Goal: Communication & Community: Participate in discussion

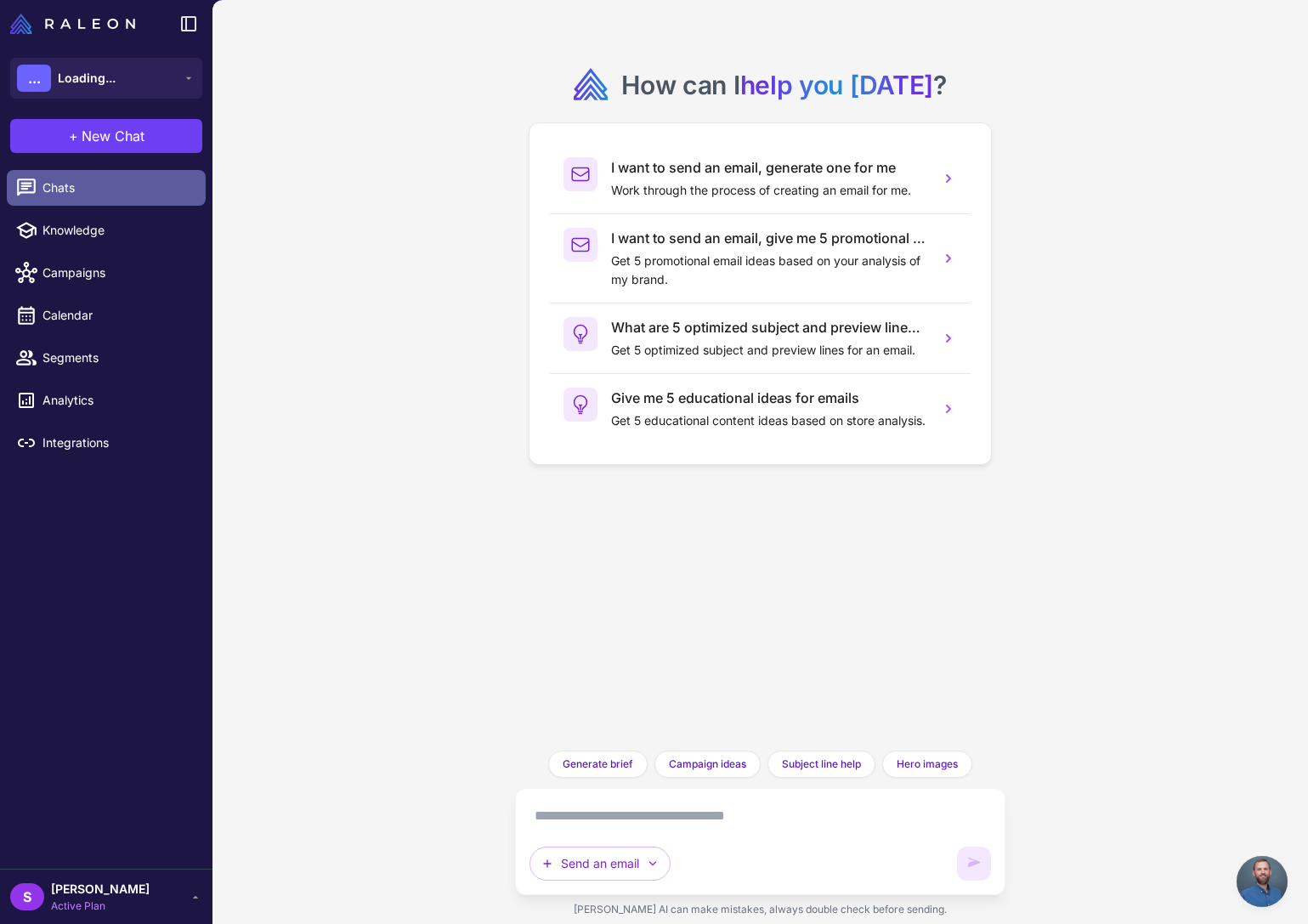
scroll to position [1093, 0]
click at [49, 189] on span "Chats" at bounding box center [117, 188] width 150 height 18
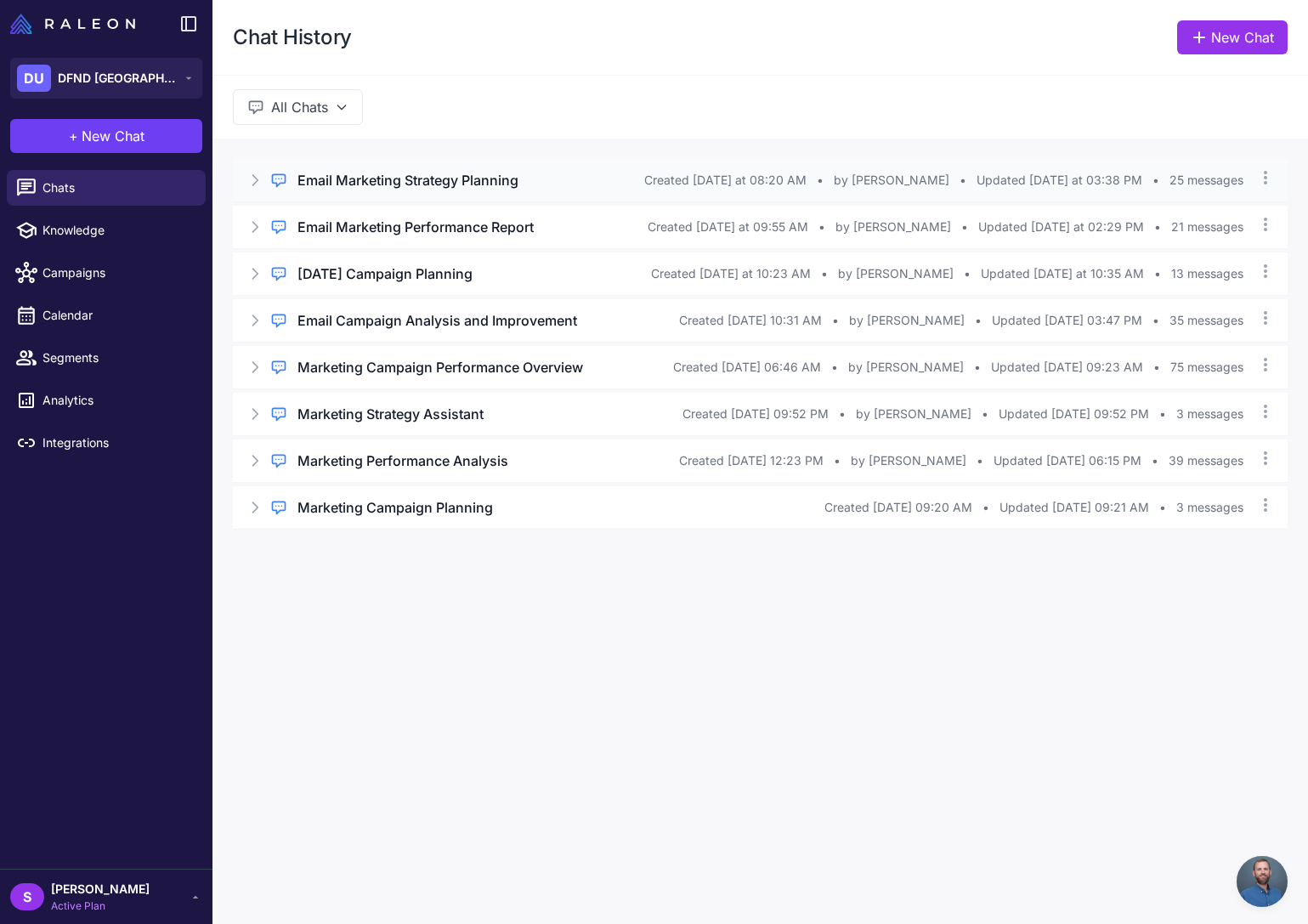
click at [384, 176] on h3 "Email Marketing Strategy Planning" at bounding box center [408, 180] width 221 height 20
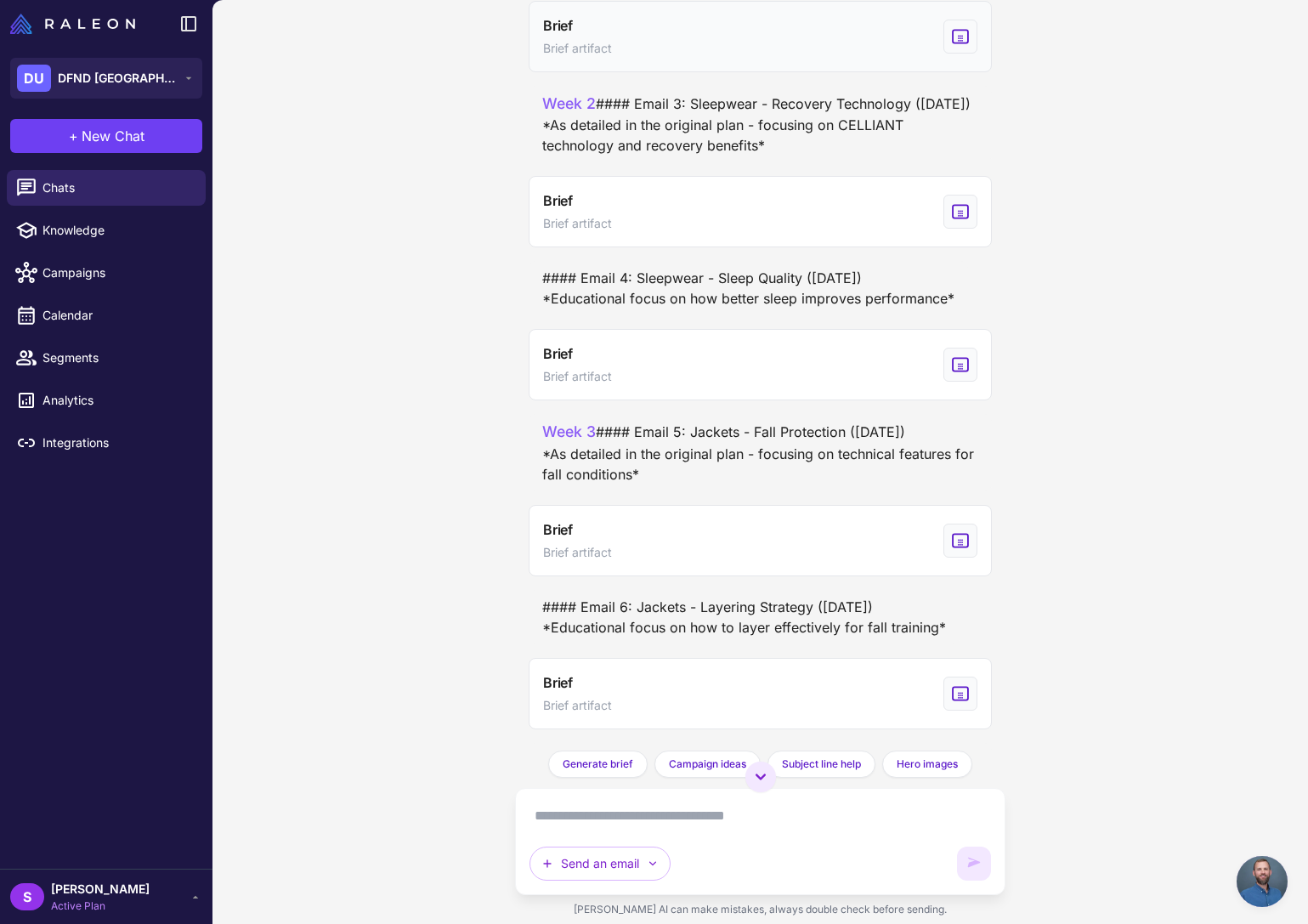
scroll to position [5430, 0]
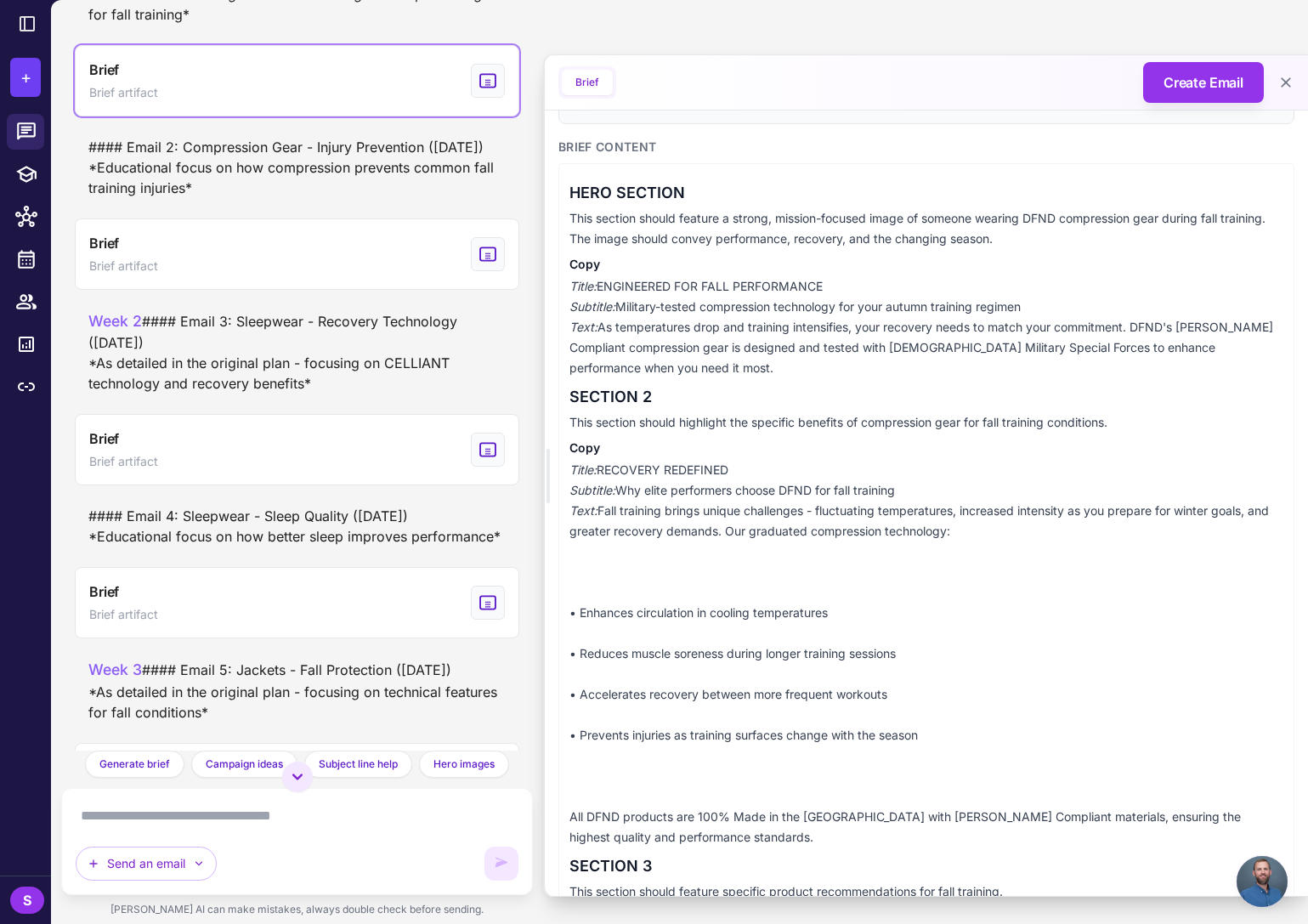
scroll to position [0, 0]
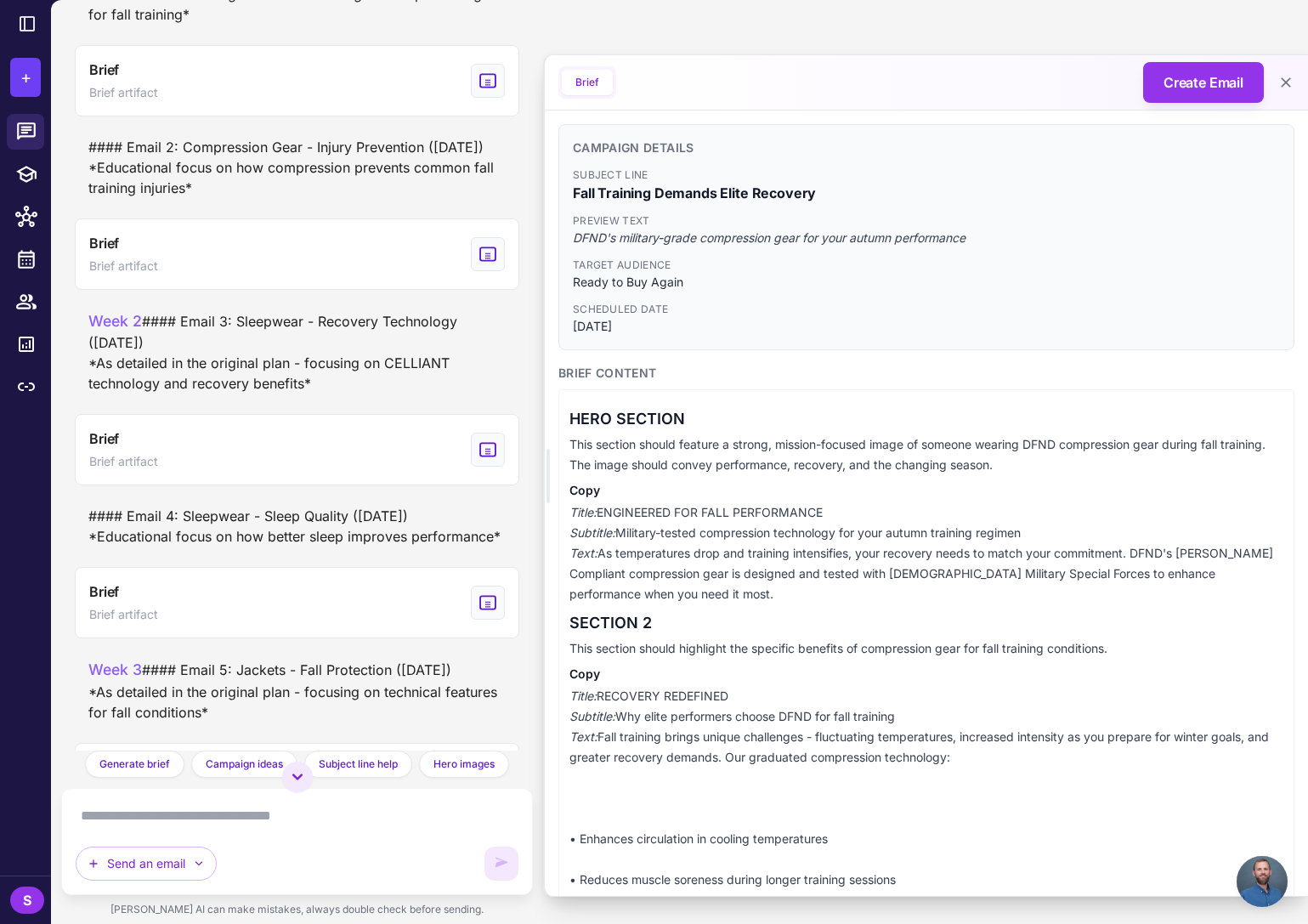
click at [592, 78] on button "Brief" at bounding box center [587, 82] width 51 height 25
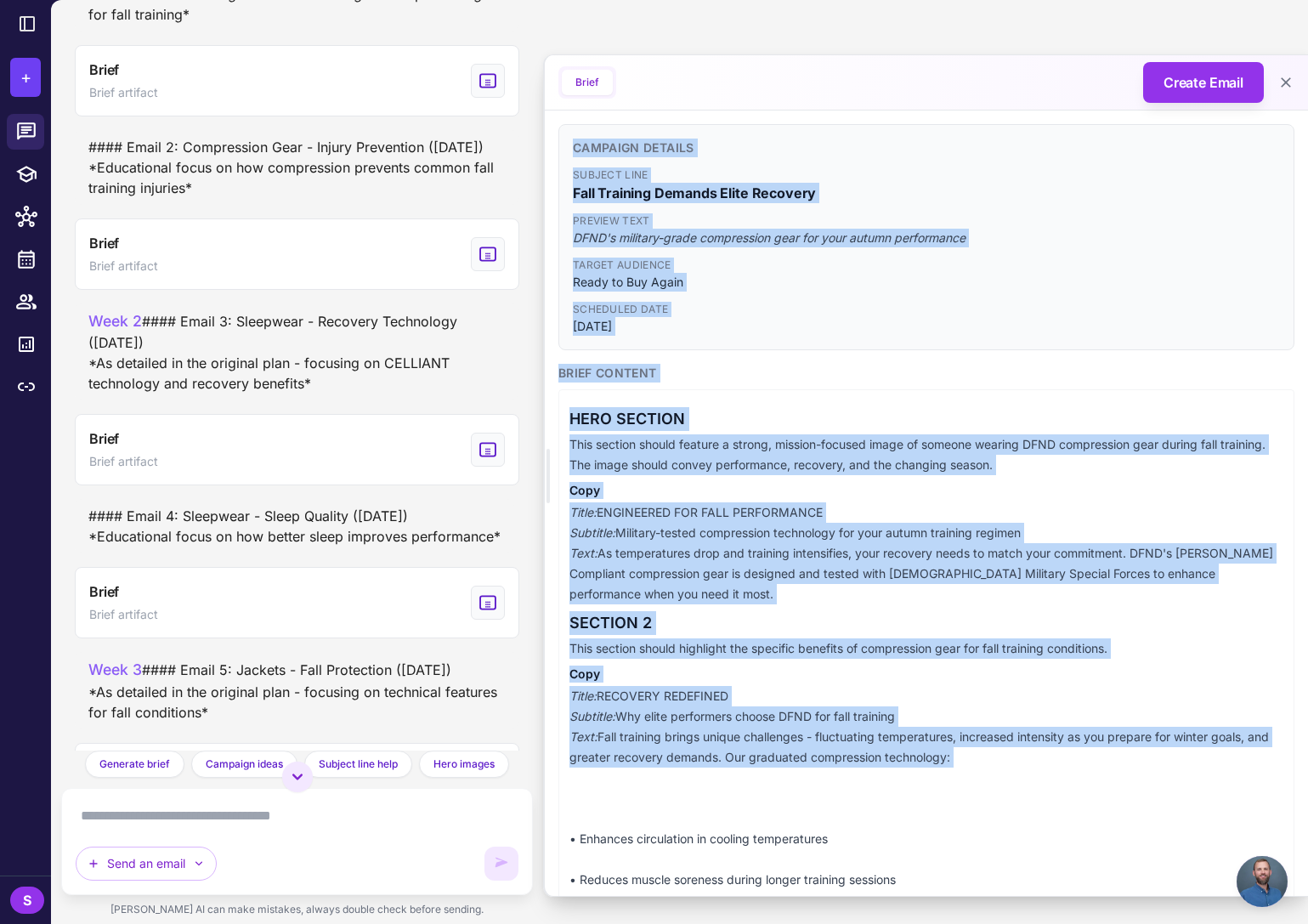
drag, startPoint x: 575, startPoint y: 146, endPoint x: 986, endPoint y: 750, distance: 730.6
copy div "Campaign Details Subject Line Fall Training Demands Elite Recovery Preview Text…"
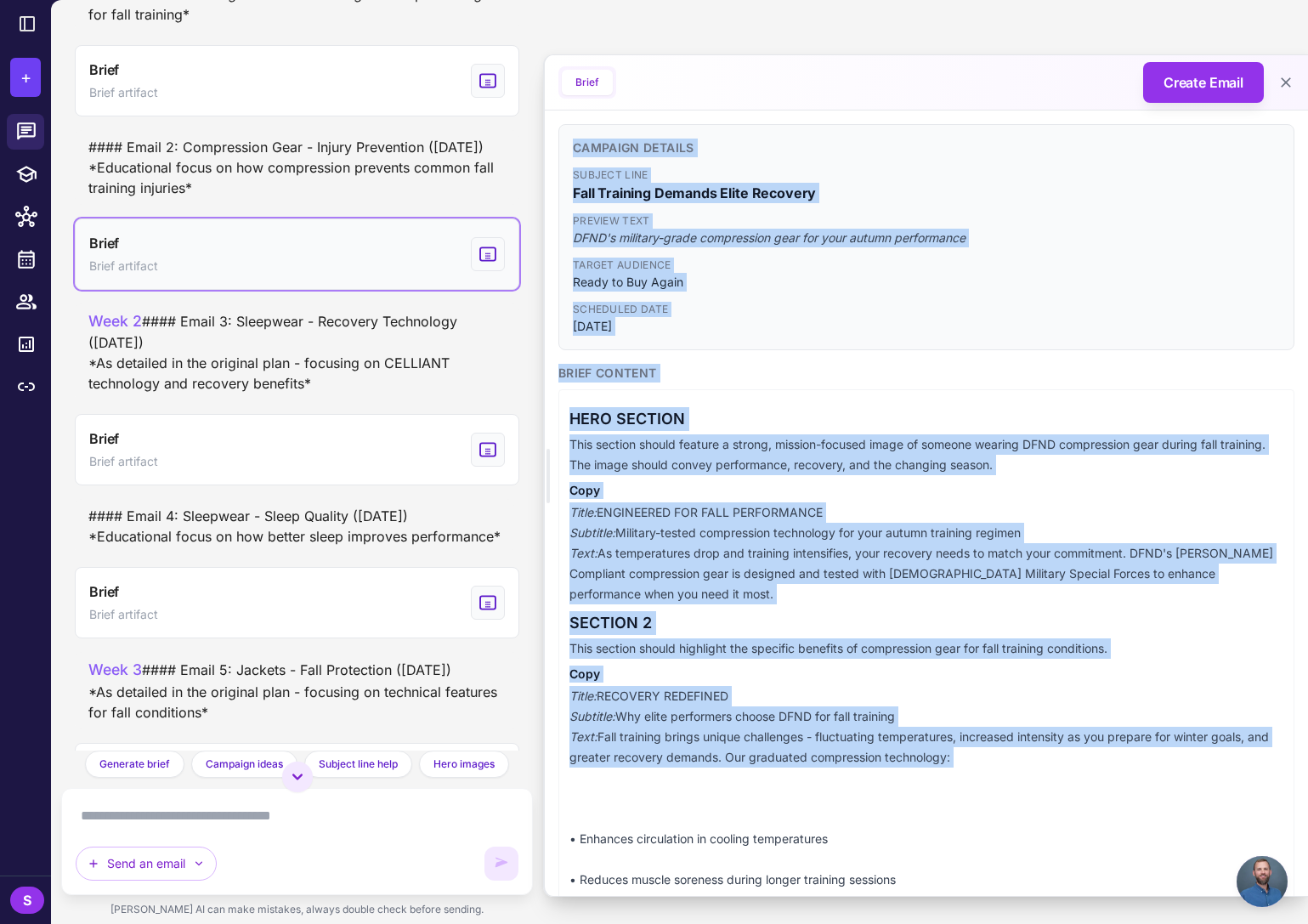
click at [487, 265] on icon "View generated Brief" at bounding box center [487, 253] width 18 height 20
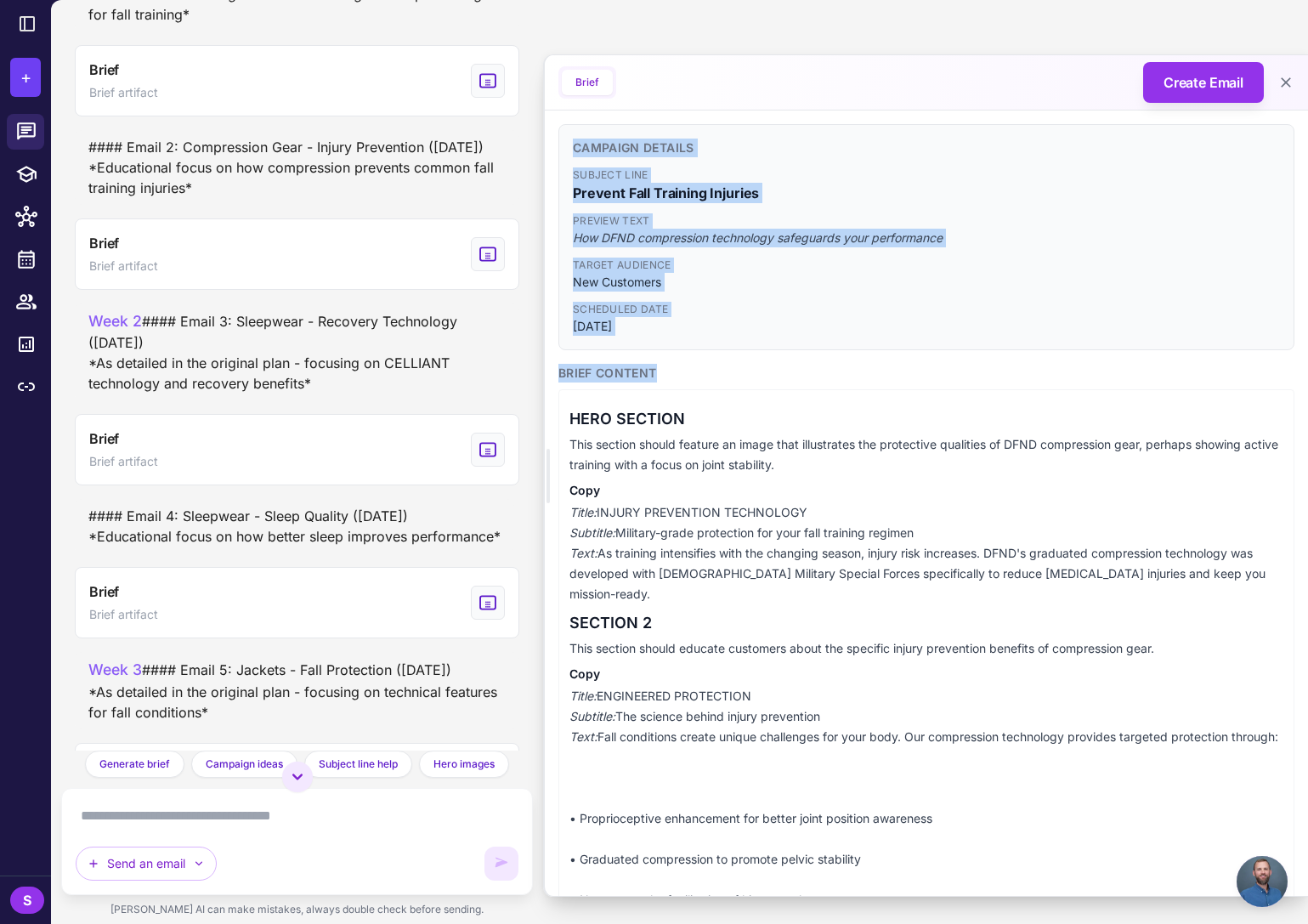
click at [826, 293] on div "Subject Line Prevent Fall Training Injuries Preview Text How DFND compression t…" at bounding box center [926, 252] width 707 height 168
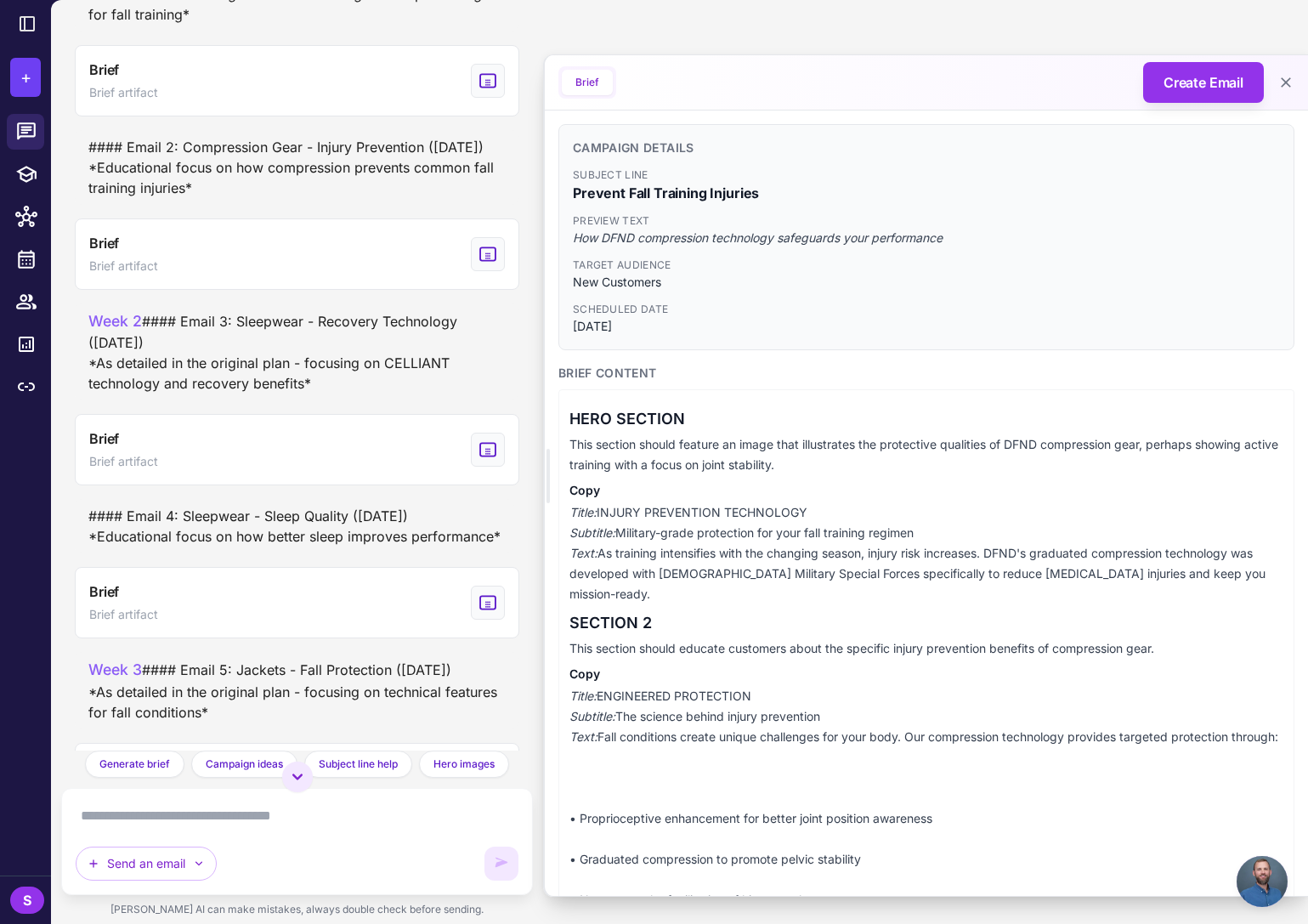
scroll to position [1, 0]
drag, startPoint x: 572, startPoint y: 146, endPoint x: 669, endPoint y: 743, distance: 604.8
copy div "Campaign Details Subject Line Prevent Fall Training Injuries Preview Text How D…"
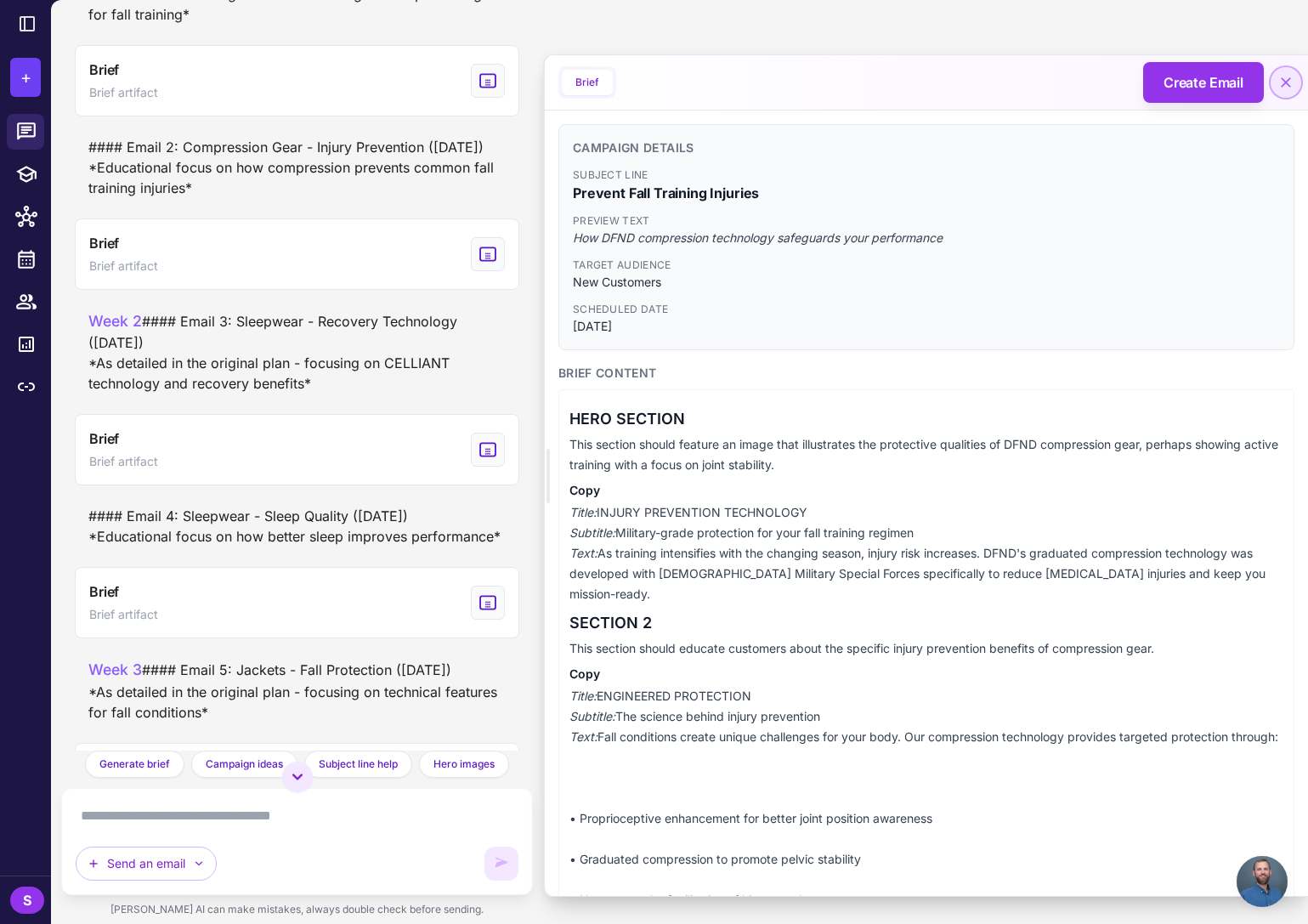
click at [1292, 82] on icon at bounding box center [1285, 82] width 17 height 17
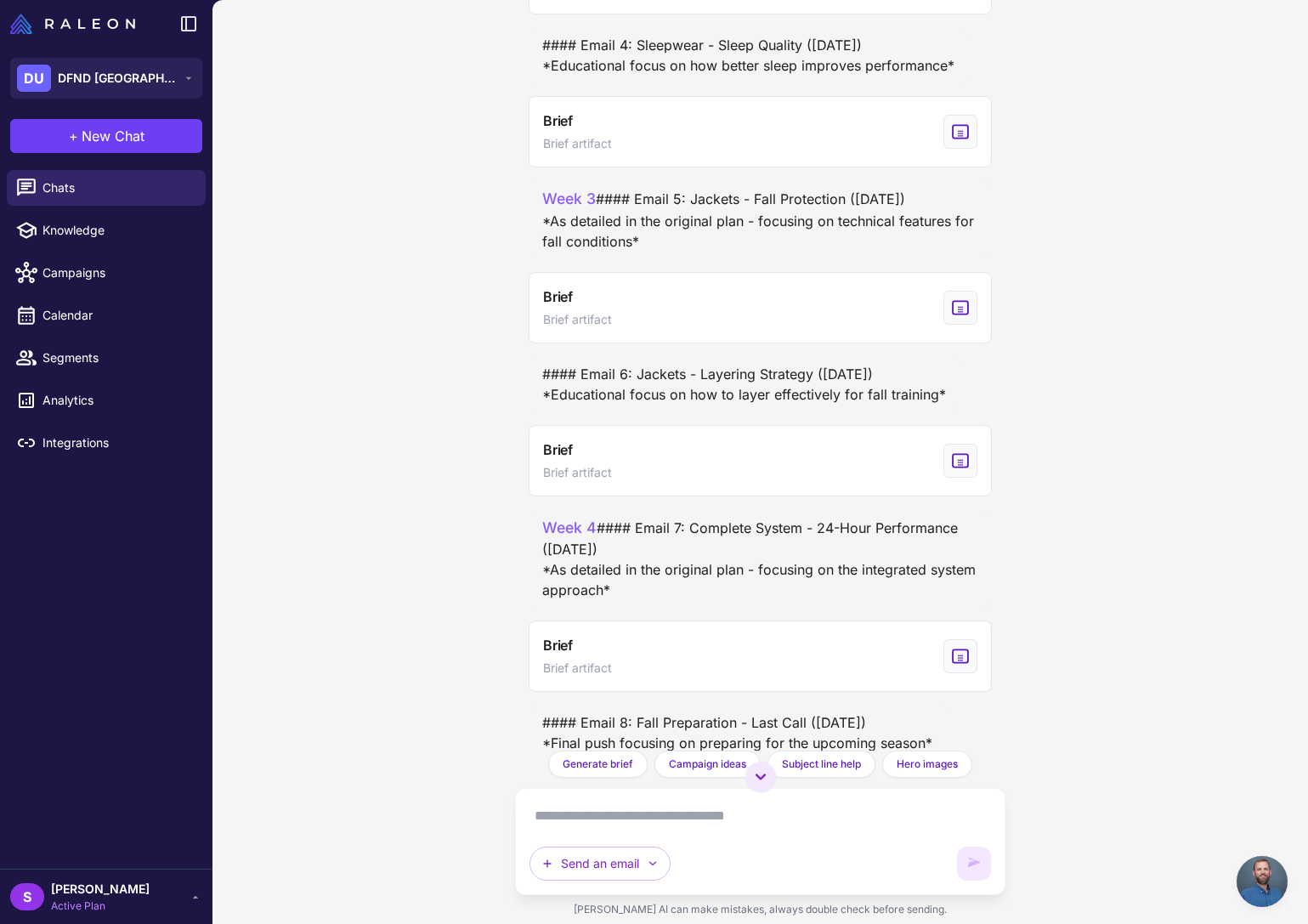
scroll to position [5784, 0]
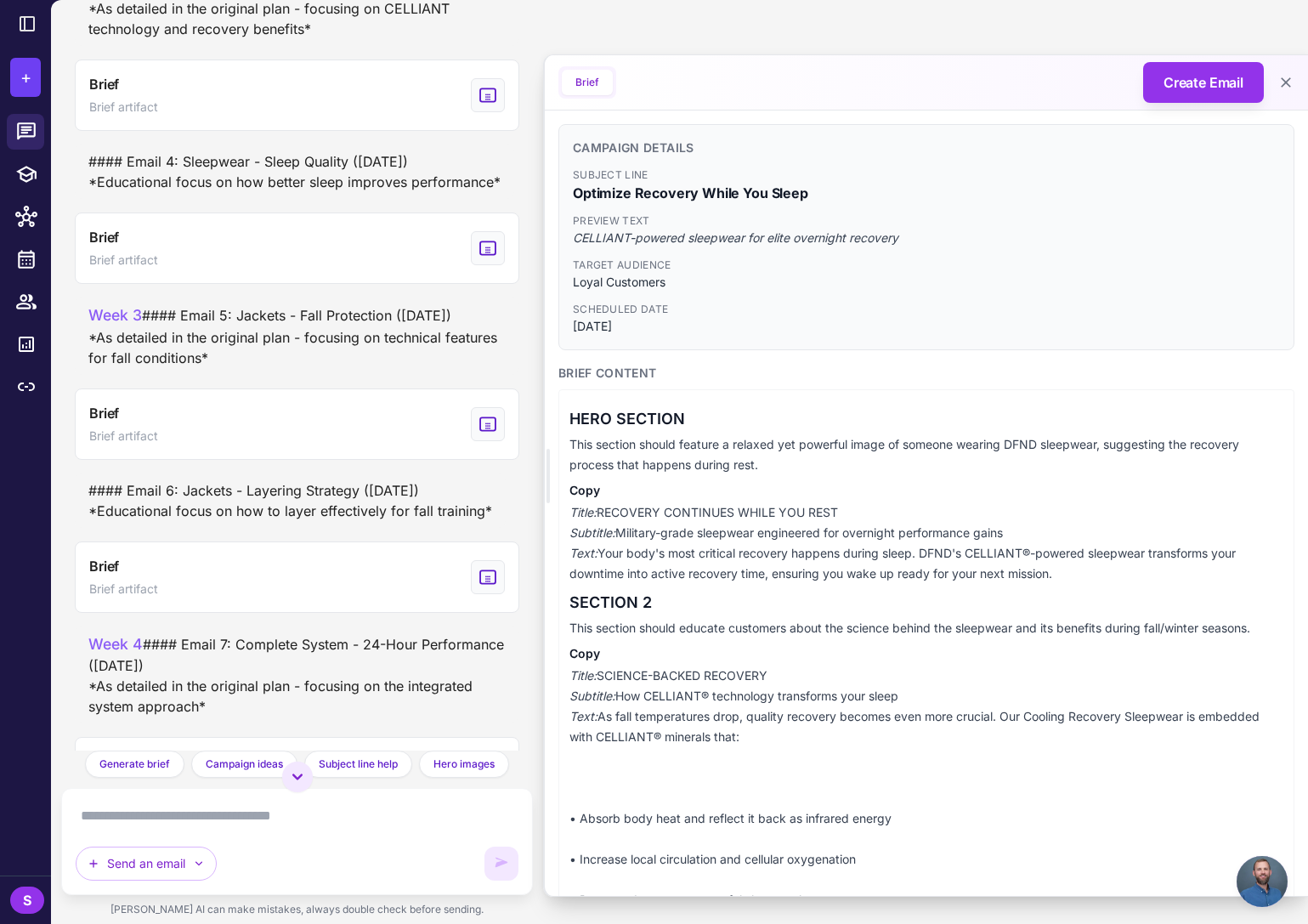
drag, startPoint x: 575, startPoint y: 148, endPoint x: 800, endPoint y: 736, distance: 629.6
copy div "Loremips Dolorsi Ametcon Adip Elitsedd Eiusmodt Incid Utl Etdol Magnaal Enim AD…"
click at [490, 259] on icon "View generated Brief" at bounding box center [487, 247] width 18 height 20
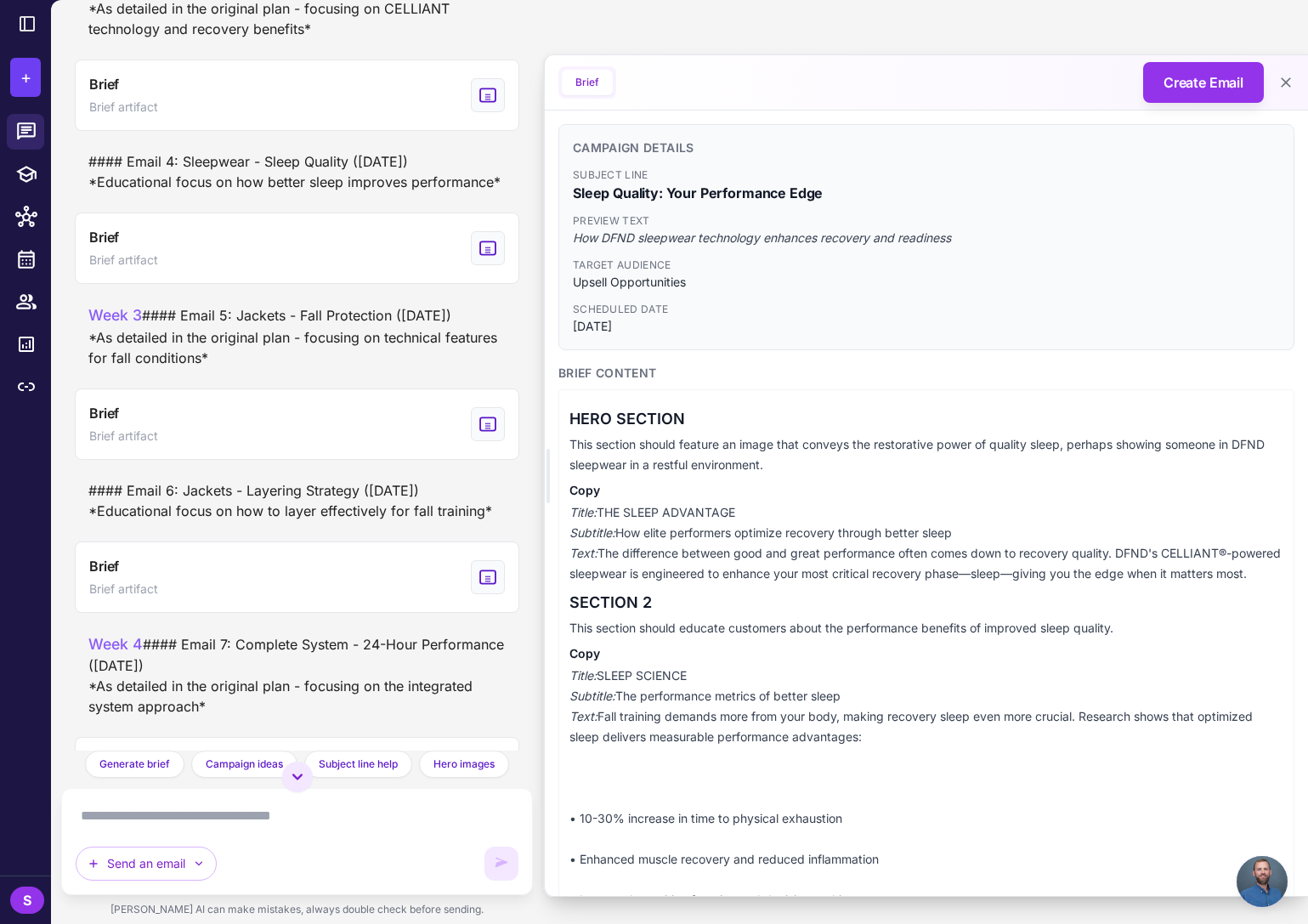
click at [619, 167] on span "Subject Line" at bounding box center [926, 174] width 707 height 15
drag, startPoint x: 573, startPoint y: 146, endPoint x: 905, endPoint y: 751, distance: 690.1
copy div "Loremips Dolorsi Ametcon Adip Elits Doeiusm: Temp Incididuntu Labo Etdolor Magn…"
click at [1283, 82] on icon at bounding box center [1285, 82] width 17 height 17
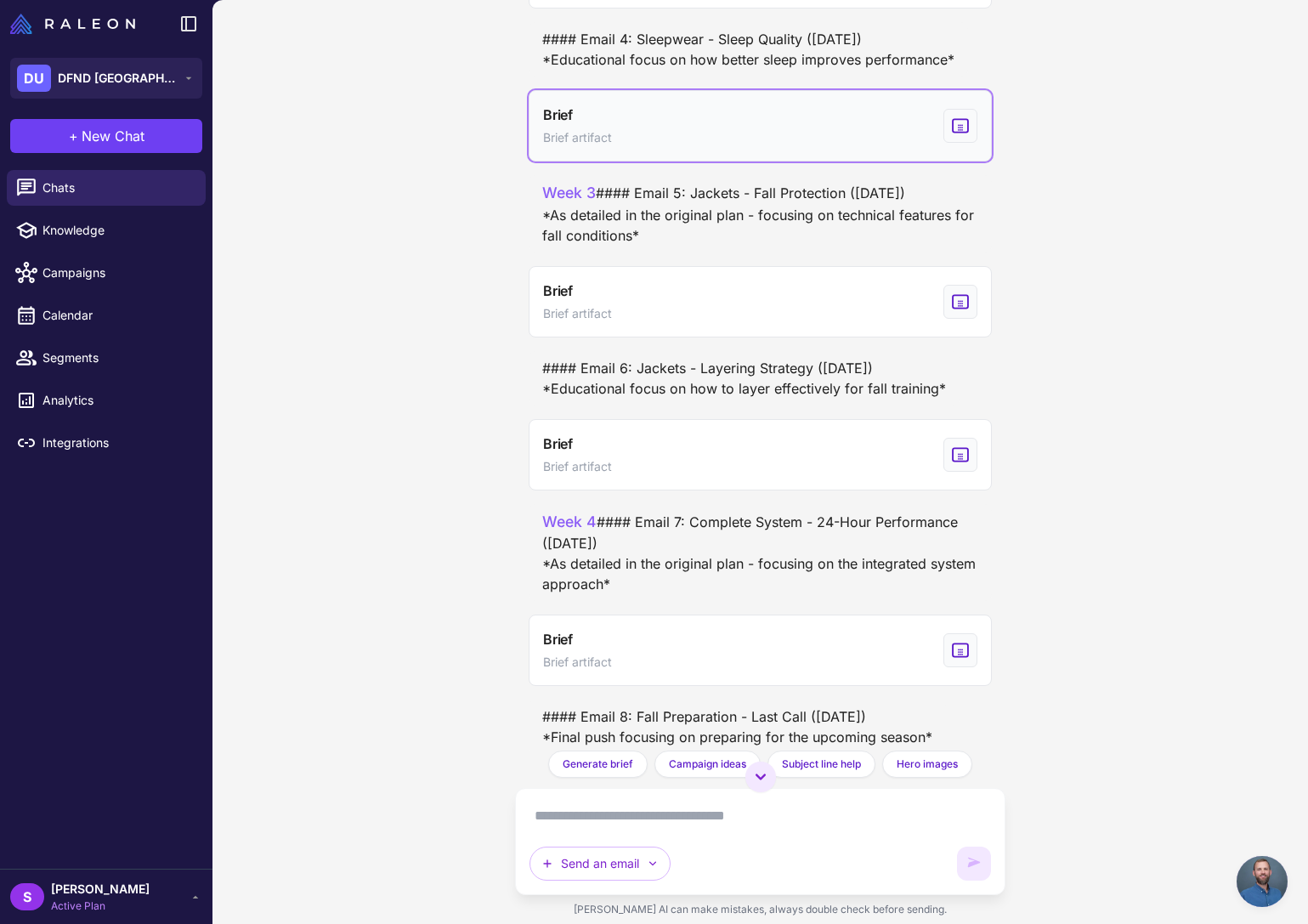
click at [961, 136] on icon "View generated Brief" at bounding box center [960, 125] width 18 height 20
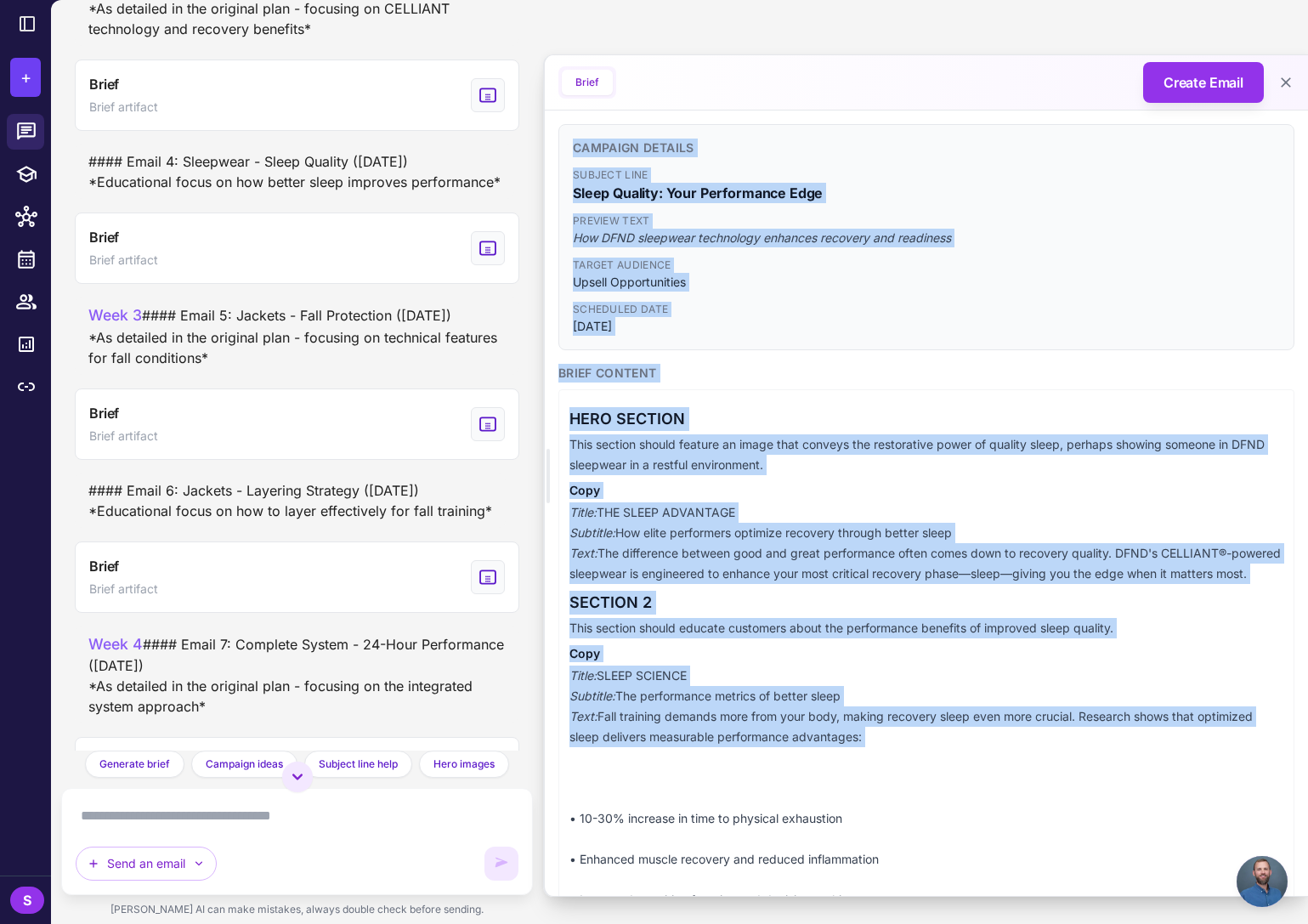
drag, startPoint x: 574, startPoint y: 147, endPoint x: 944, endPoint y: 775, distance: 728.9
copy div "Loremips Dolorsi Ametcon Adip Elits Doeiusm: Temp Incididuntu Labo Etdolor Magn…"
click at [489, 259] on icon "View generated Brief" at bounding box center [487, 247] width 18 height 20
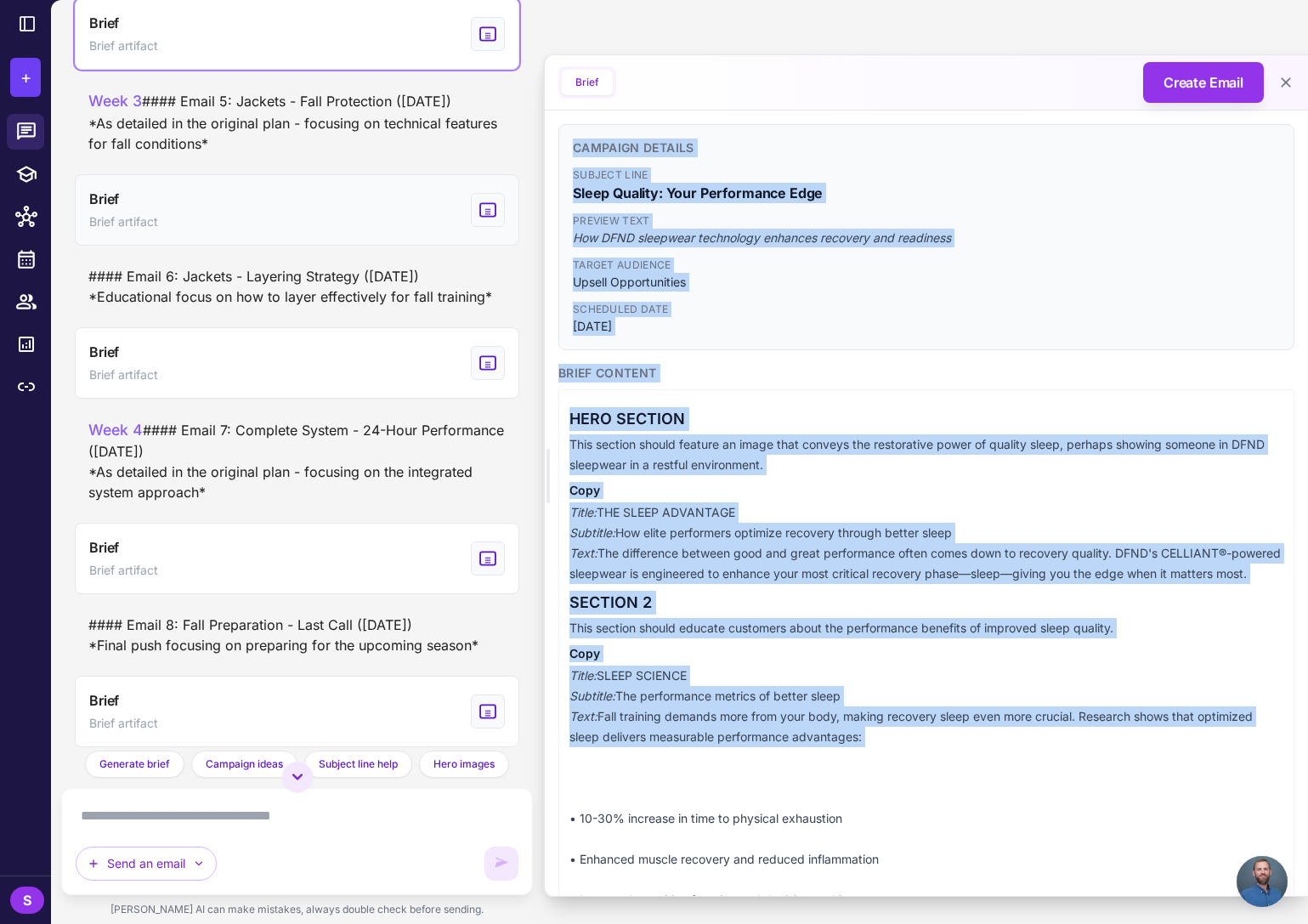
scroll to position [6005, 0]
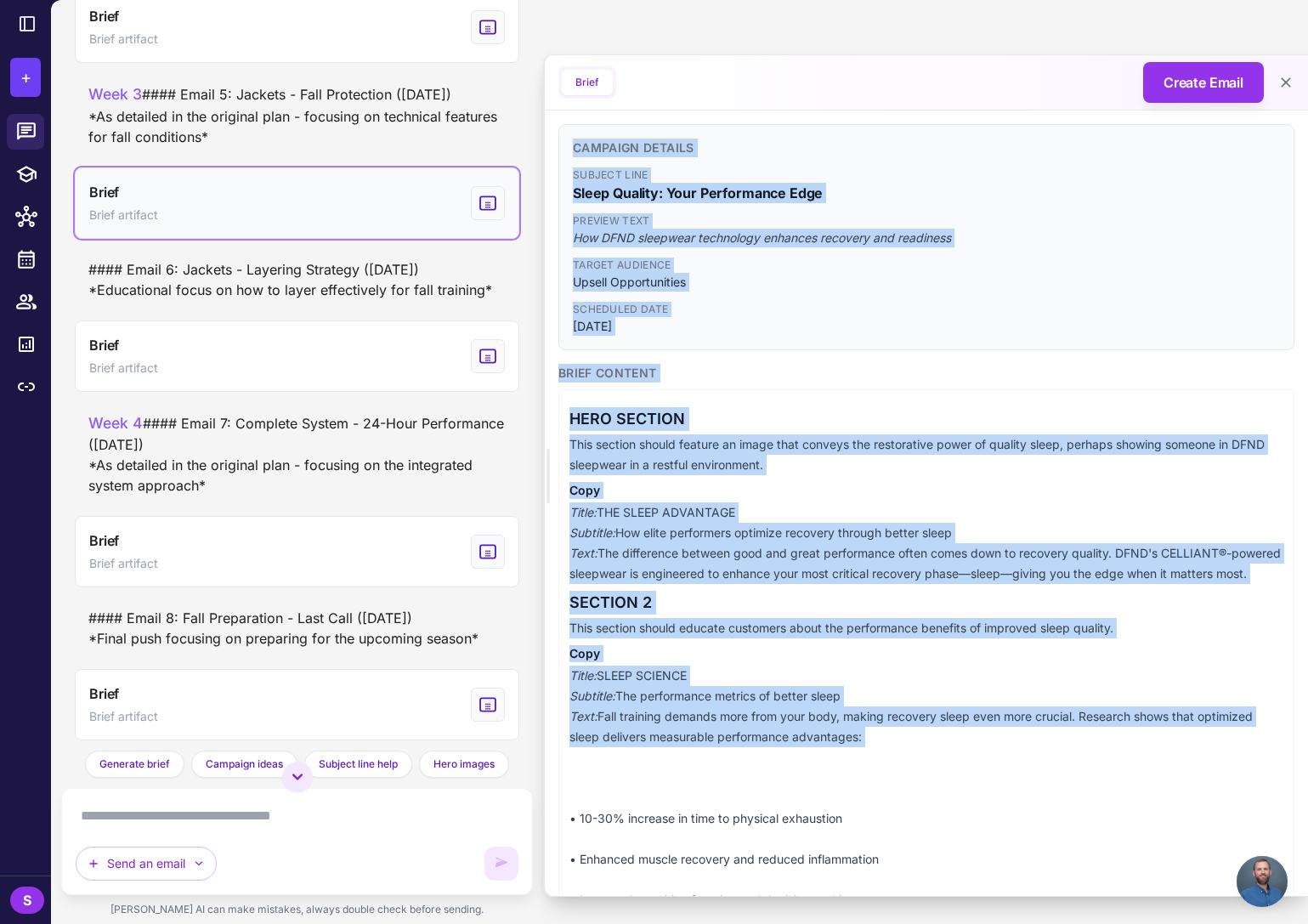
click at [490, 213] on icon "View generated Brief" at bounding box center [487, 203] width 18 height 20
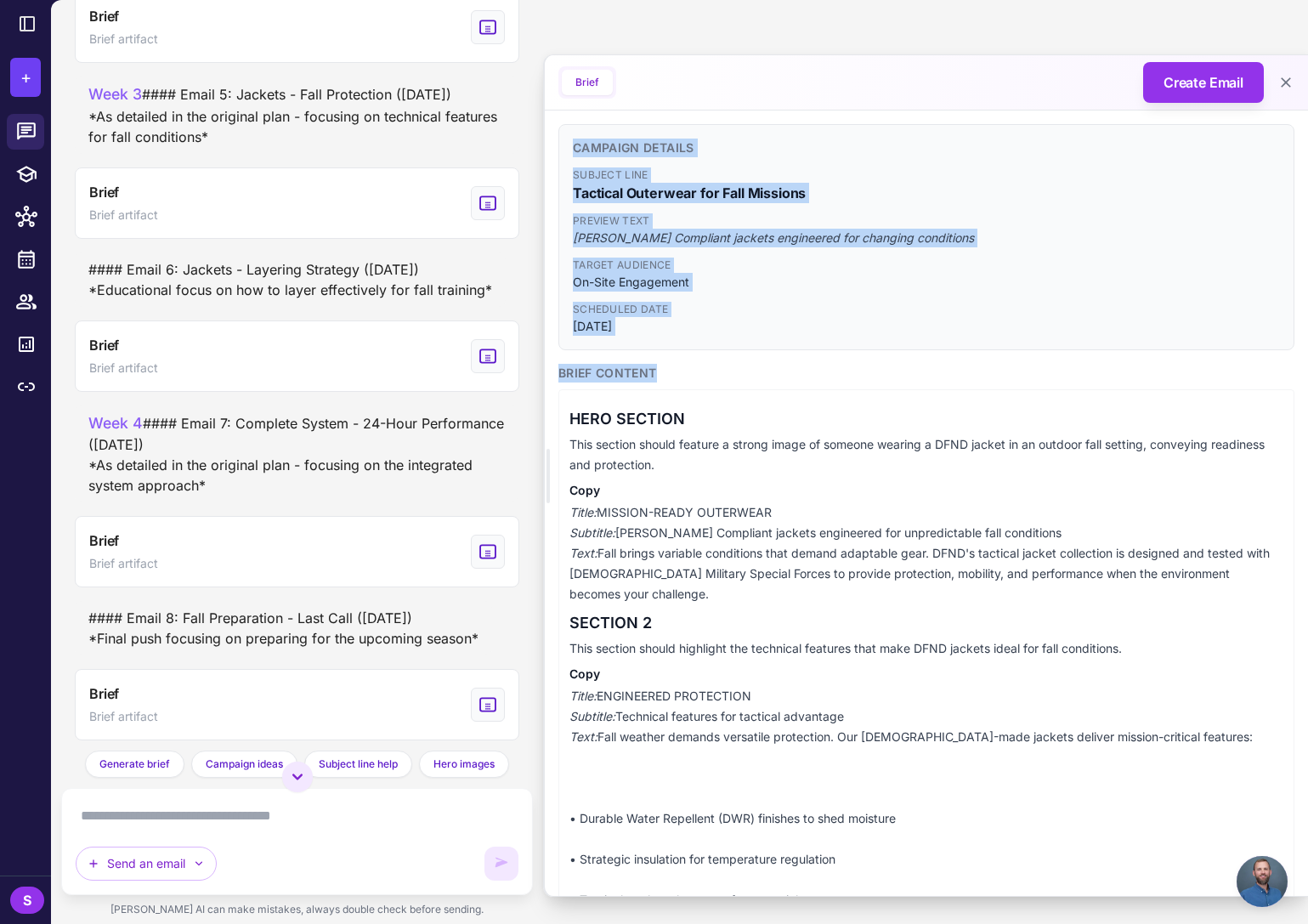
click at [761, 334] on span "[DATE]" at bounding box center [926, 326] width 707 height 18
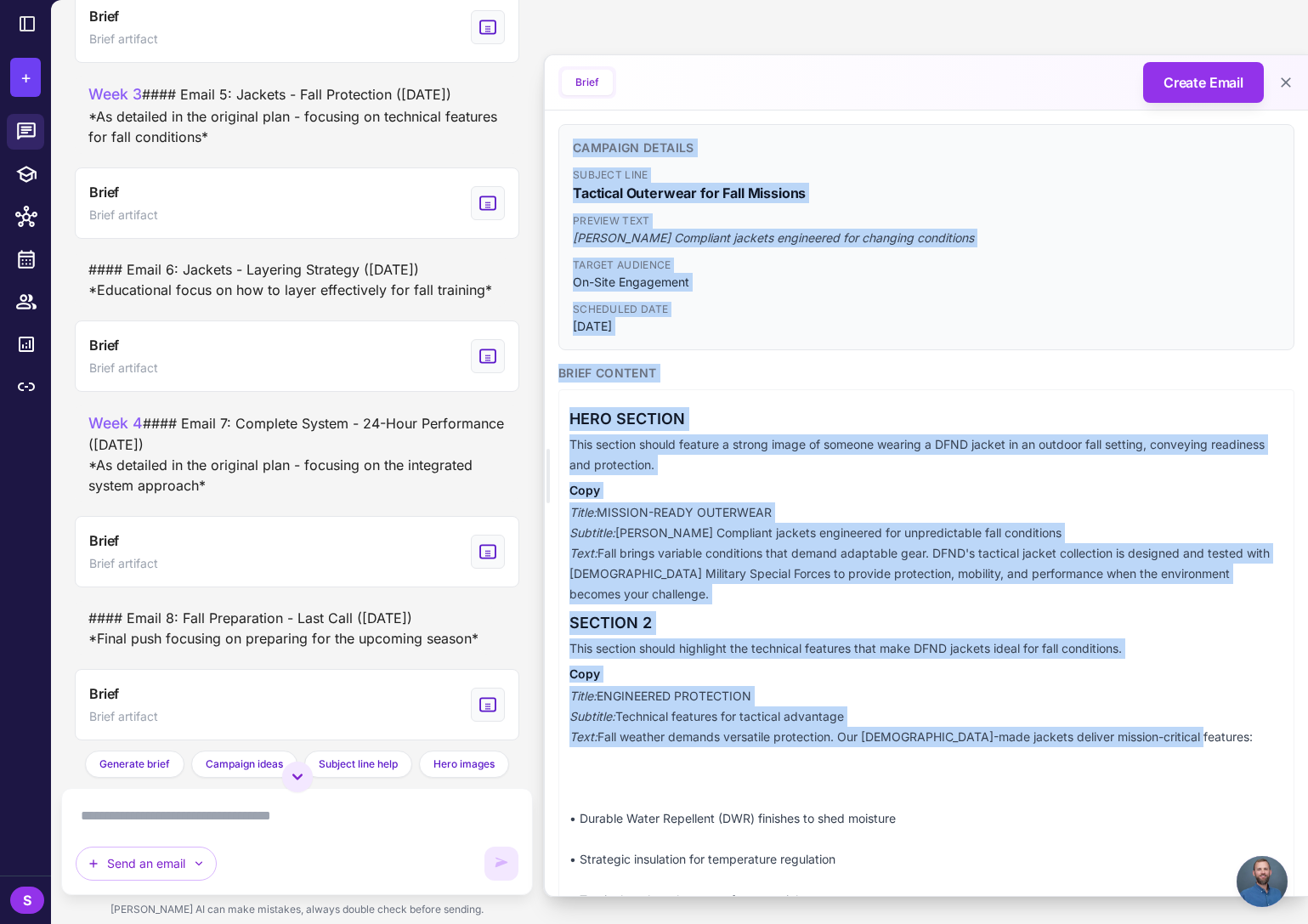
drag, startPoint x: 574, startPoint y: 147, endPoint x: 1220, endPoint y: 707, distance: 854.9
copy div "Campaign Details Subject Line Tactical Outerwear for Fall Missions Preview Text…"
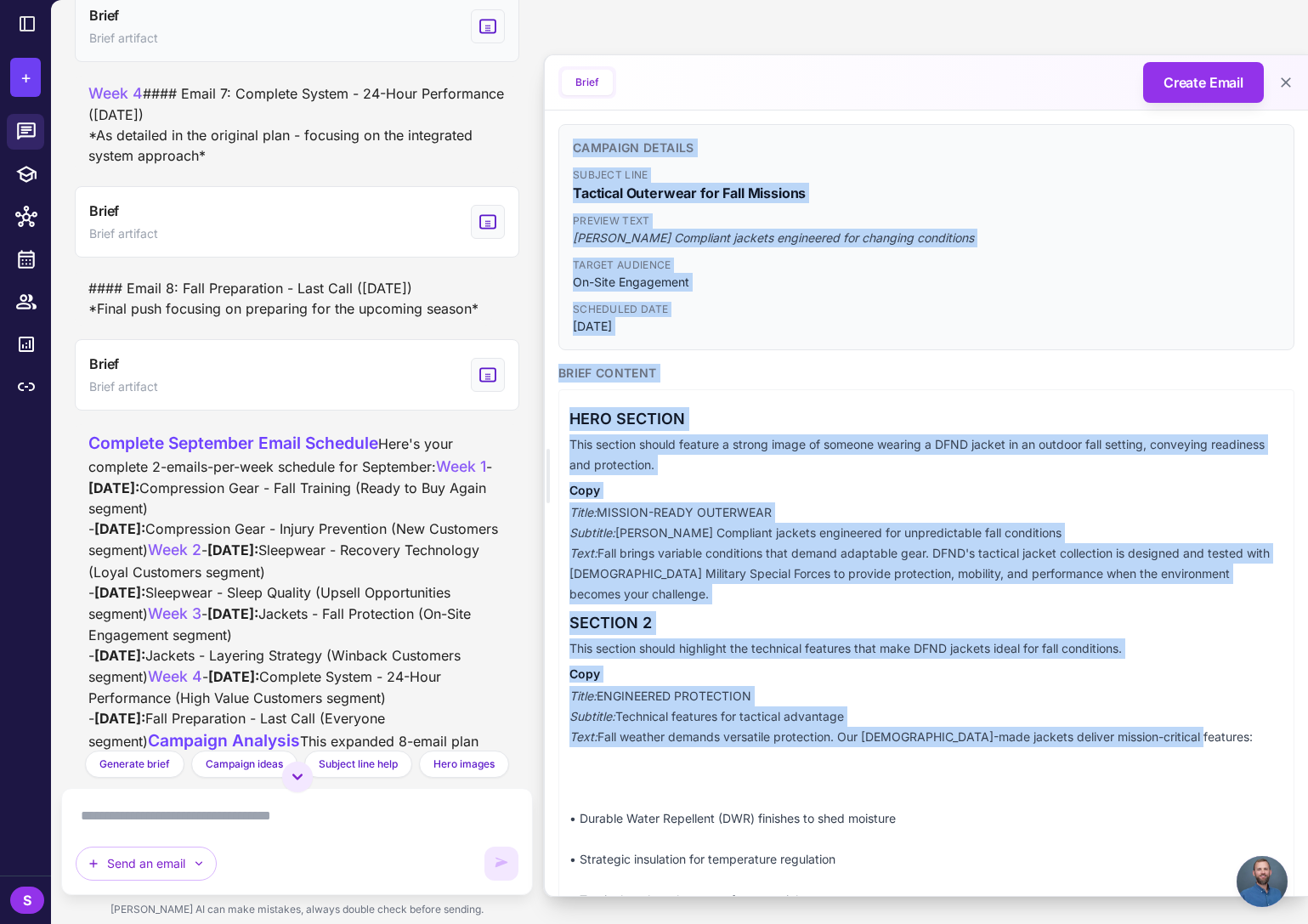
scroll to position [6370, 0]
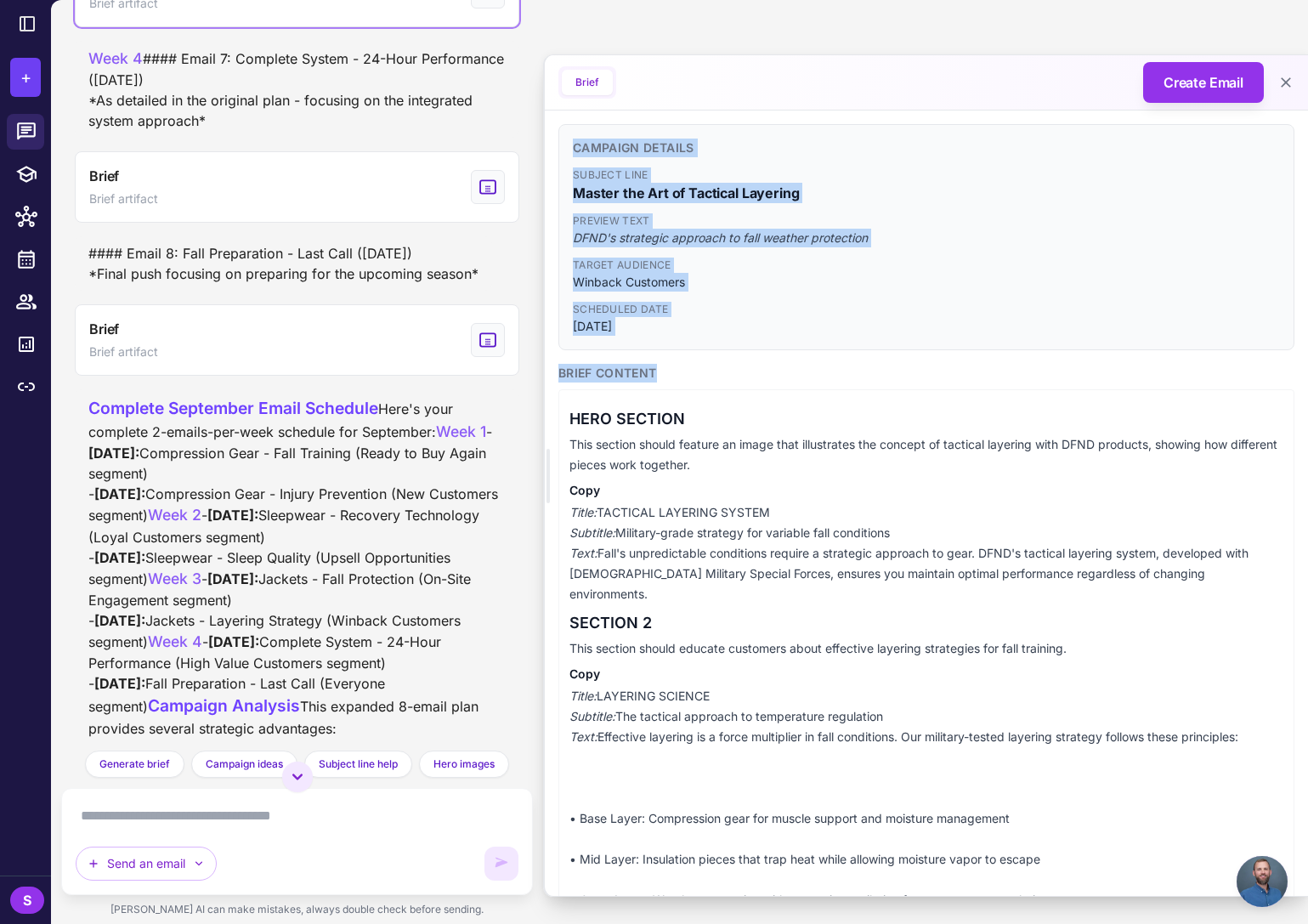
scroll to position [6369, 0]
click at [606, 158] on div "Campaign Details Subject Line Master the Art of Tactical Layering Preview Text …" at bounding box center [927, 238] width 736 height 226
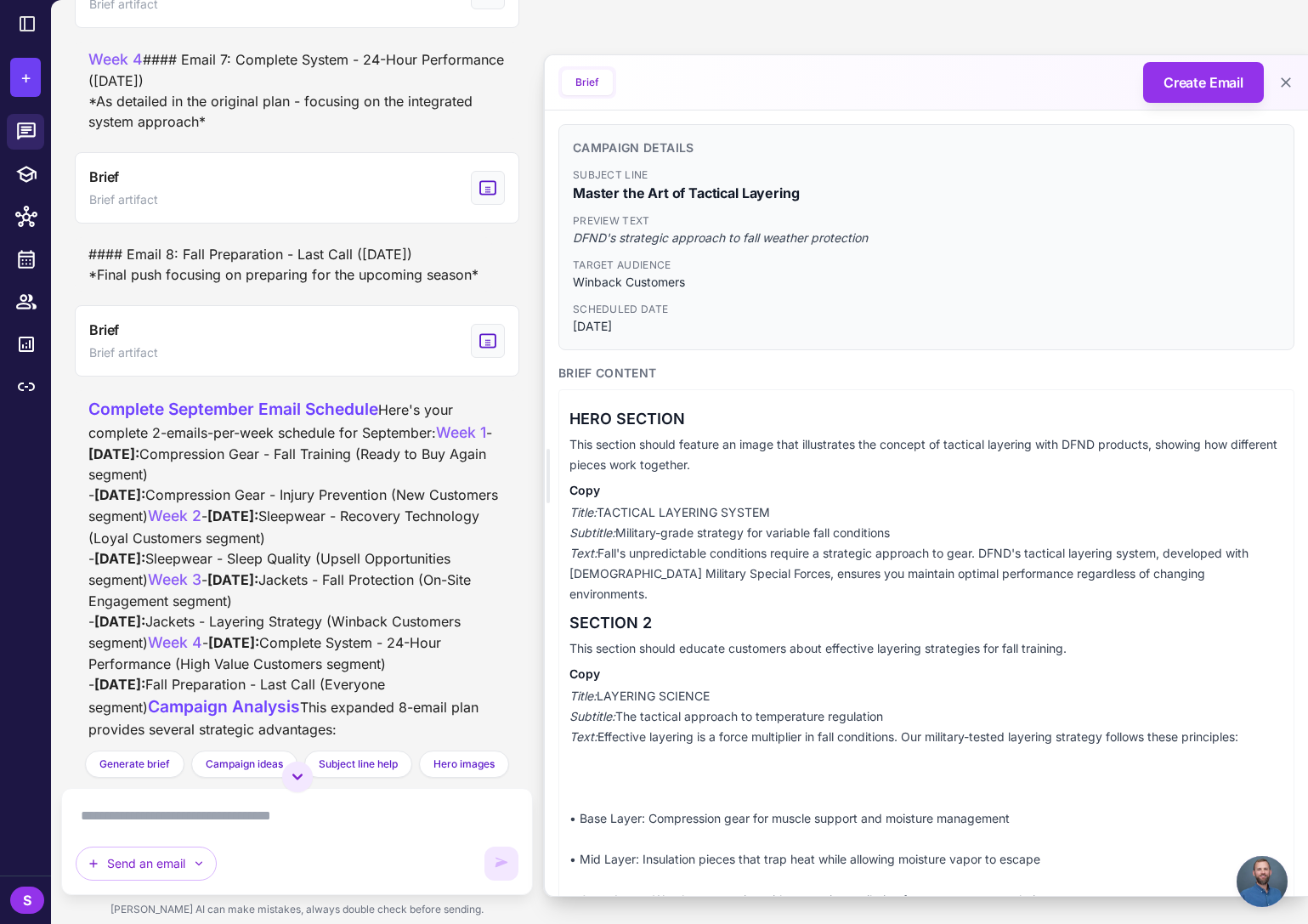
drag, startPoint x: 572, startPoint y: 146, endPoint x: 1296, endPoint y: 724, distance: 926.4
copy div "Campaign Details Subject Line Master the Art of Tactical Layering Preview Text …"
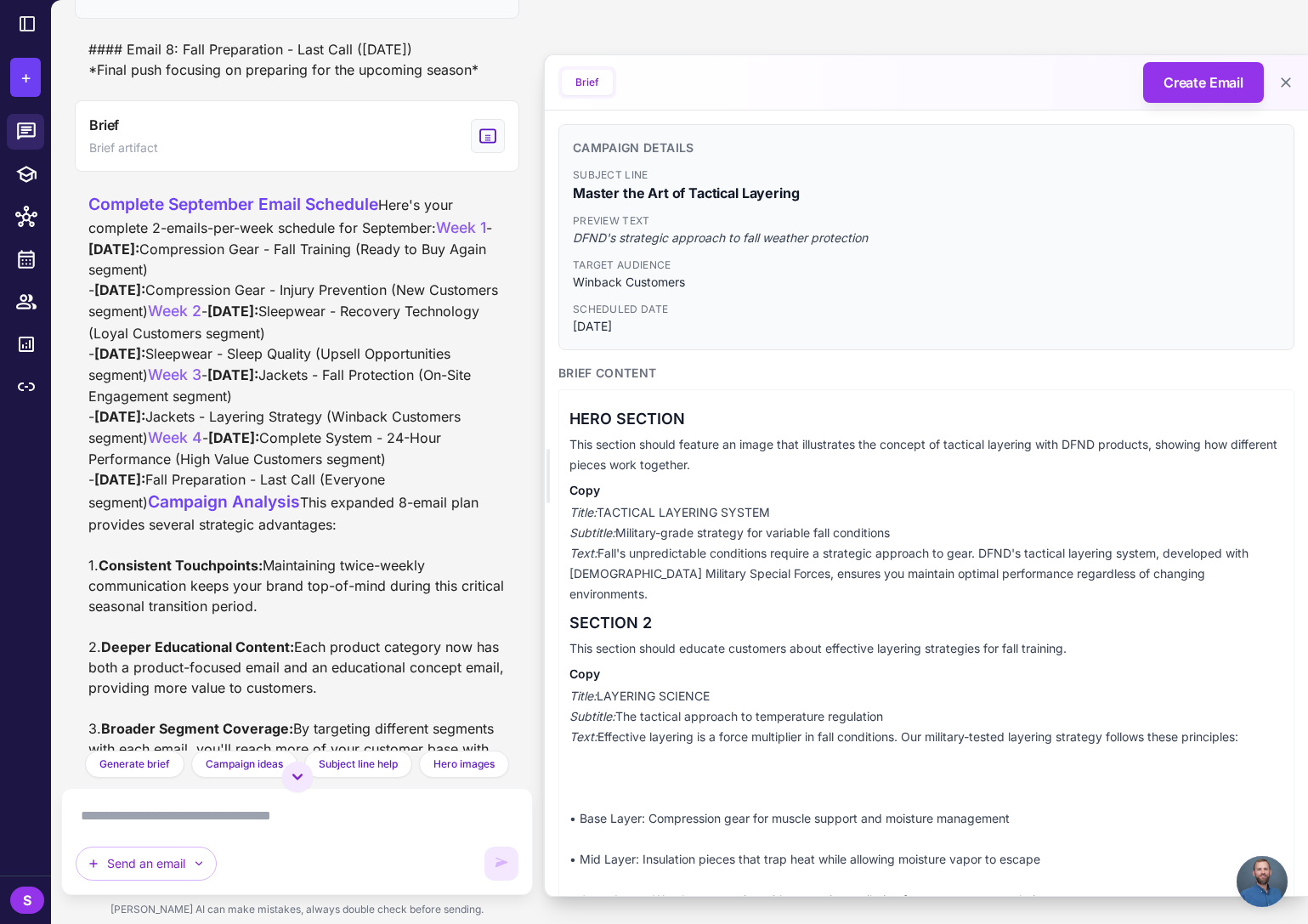
scroll to position [6607, 0]
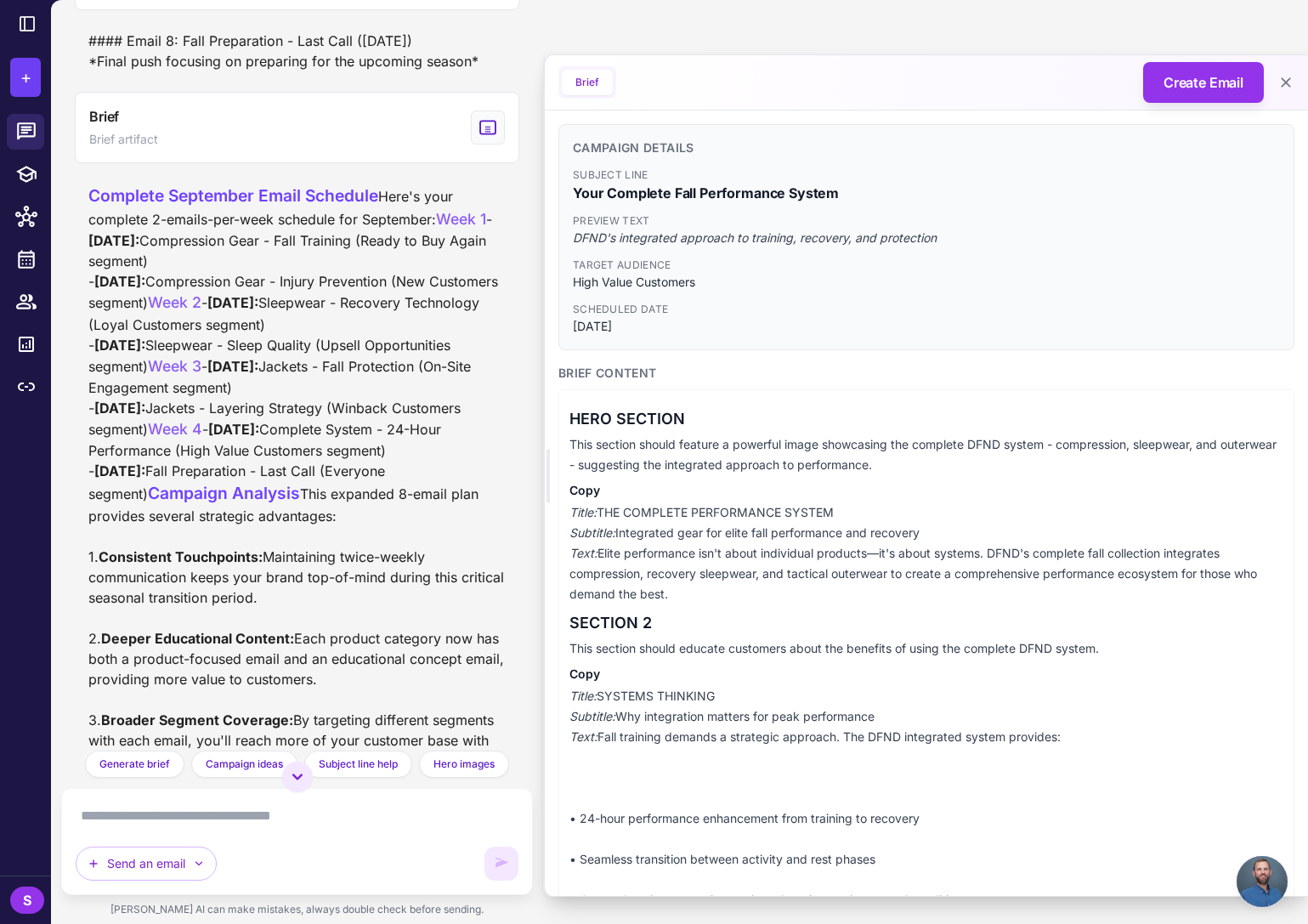
click at [709, 169] on span "Subject Line" at bounding box center [926, 174] width 707 height 15
drag, startPoint x: 574, startPoint y: 148, endPoint x: 1163, endPoint y: 735, distance: 831.6
copy div "Loremips Dolorsi Ametcon Adip Elit Seddoeiu Temp Incididuntu Labore Etdolor Mag…"
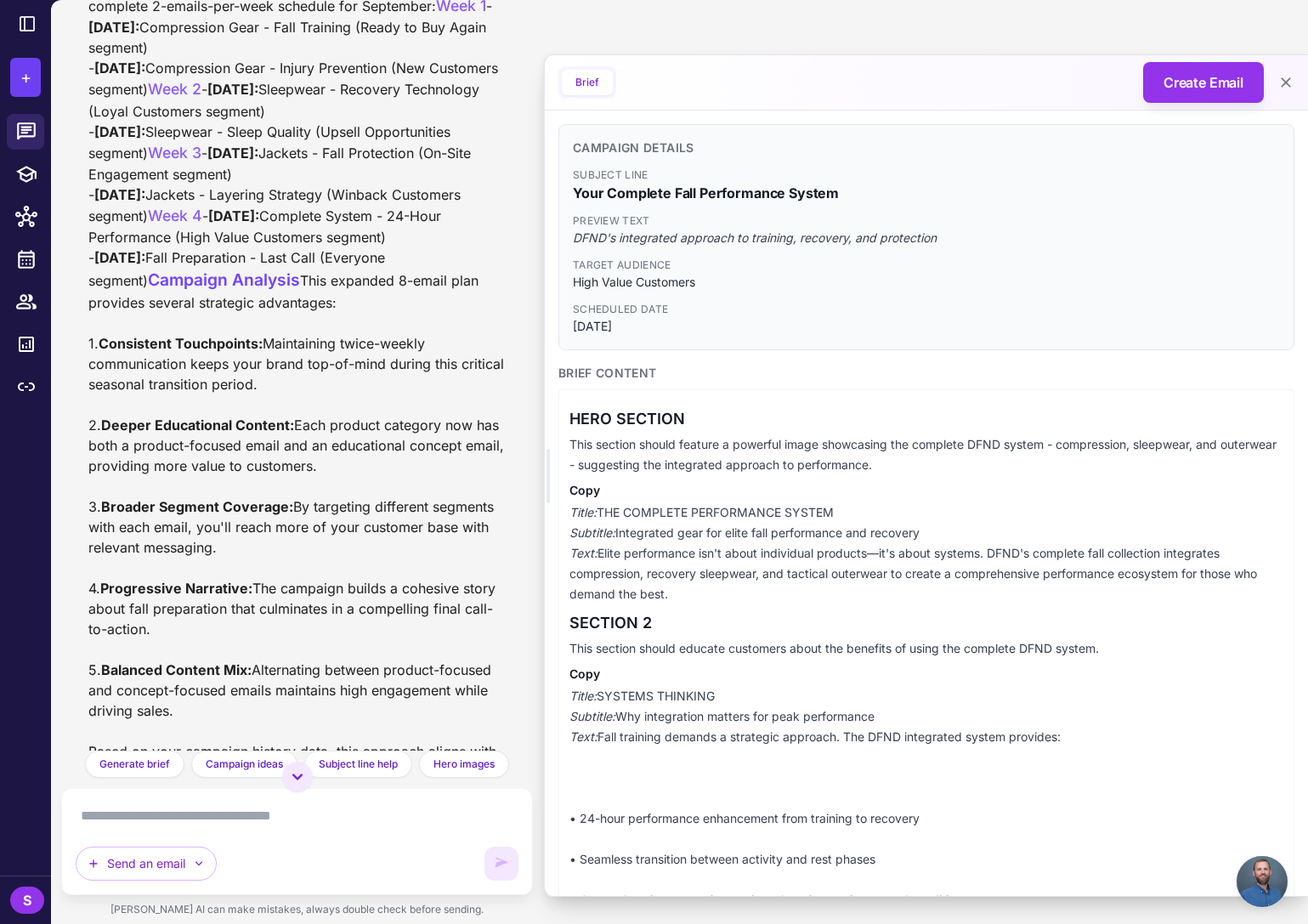
scroll to position [6741, 0]
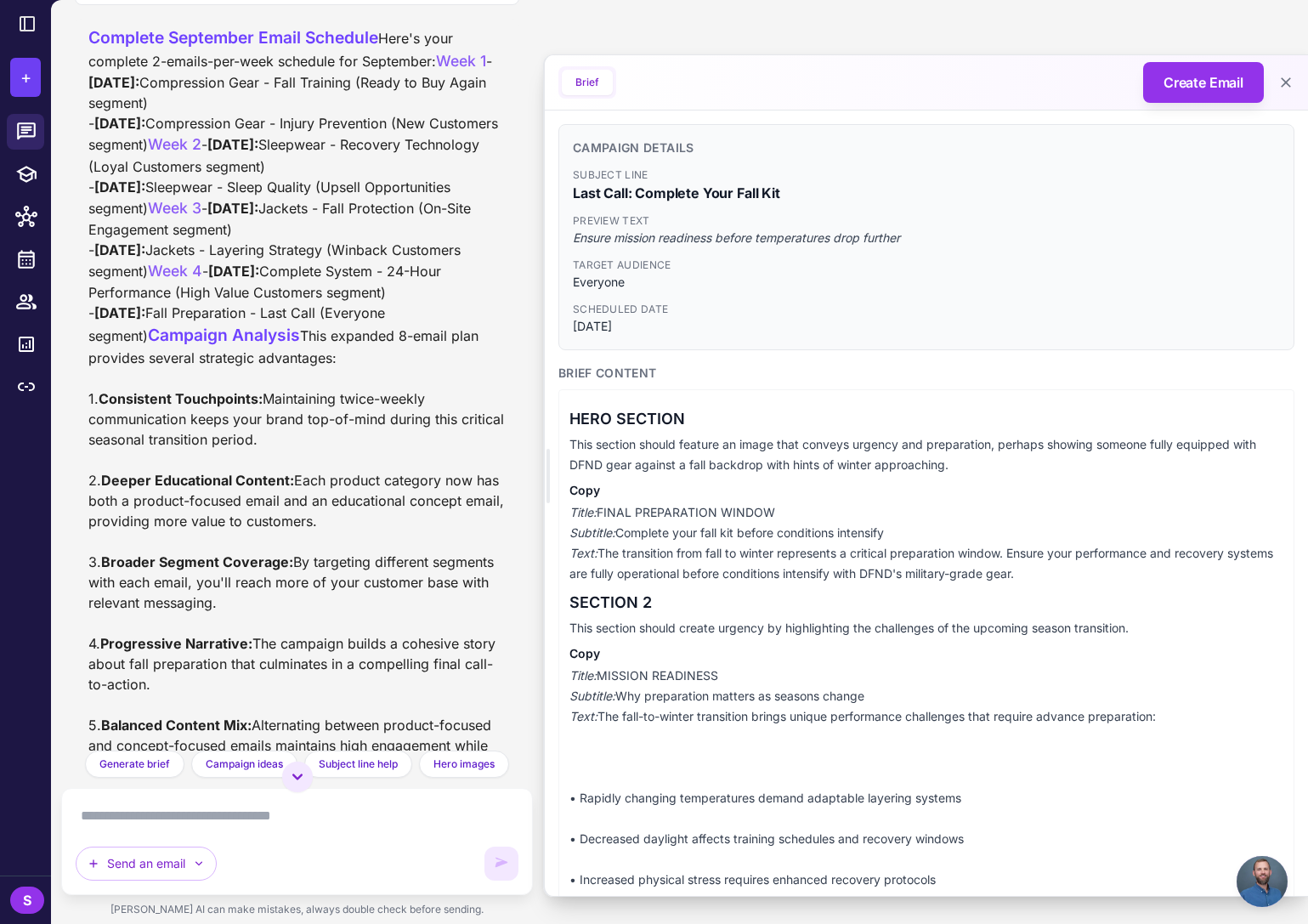
click at [807, 330] on span "[DATE]" at bounding box center [926, 326] width 707 height 18
drag, startPoint x: 572, startPoint y: 146, endPoint x: 1188, endPoint y: 718, distance: 840.6
copy div "Campaign Details Subject Line Last Call: Complete Your Fall Kit Preview Text En…"
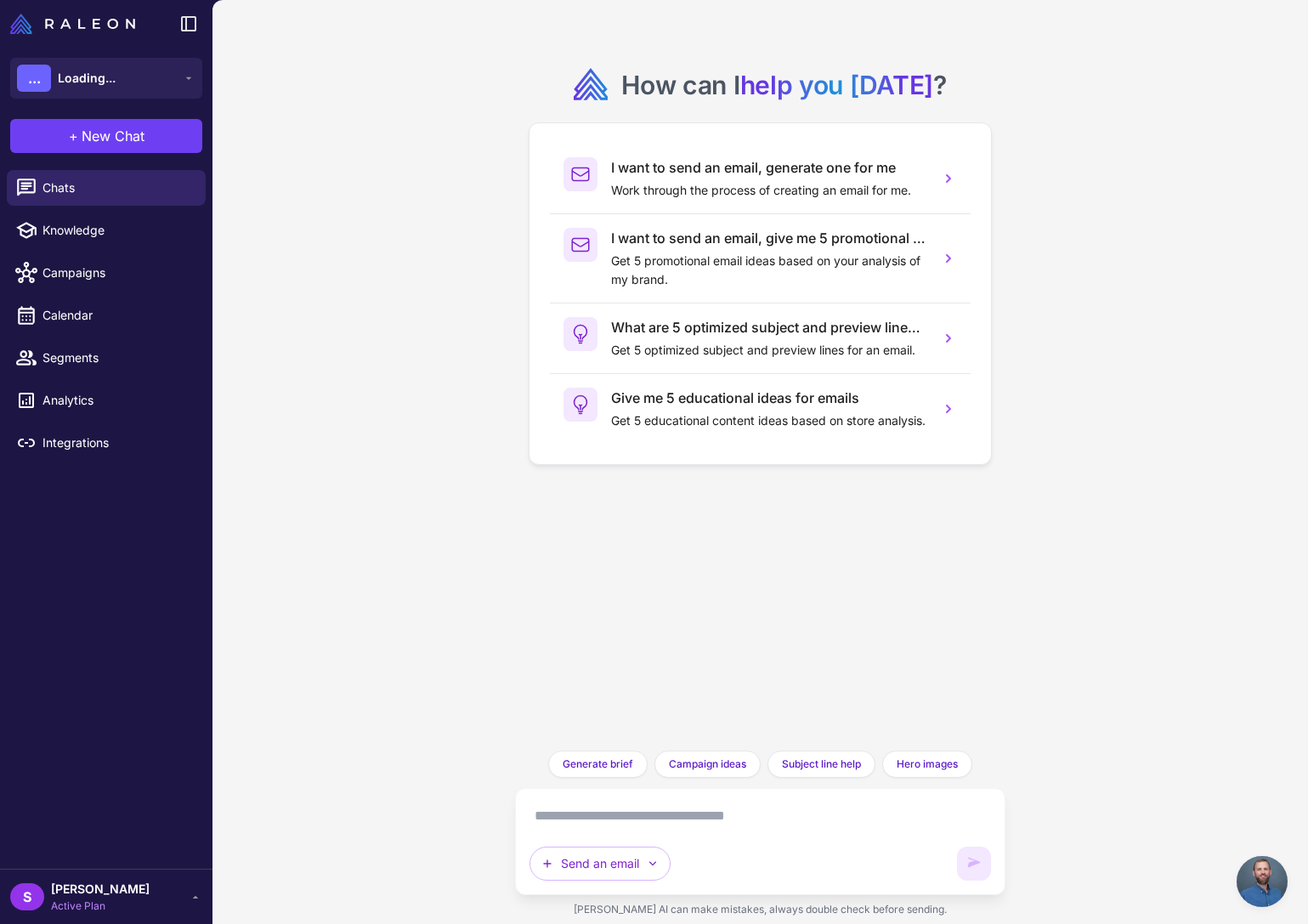
scroll to position [1093, 0]
click at [71, 191] on span "Chats" at bounding box center [117, 188] width 150 height 18
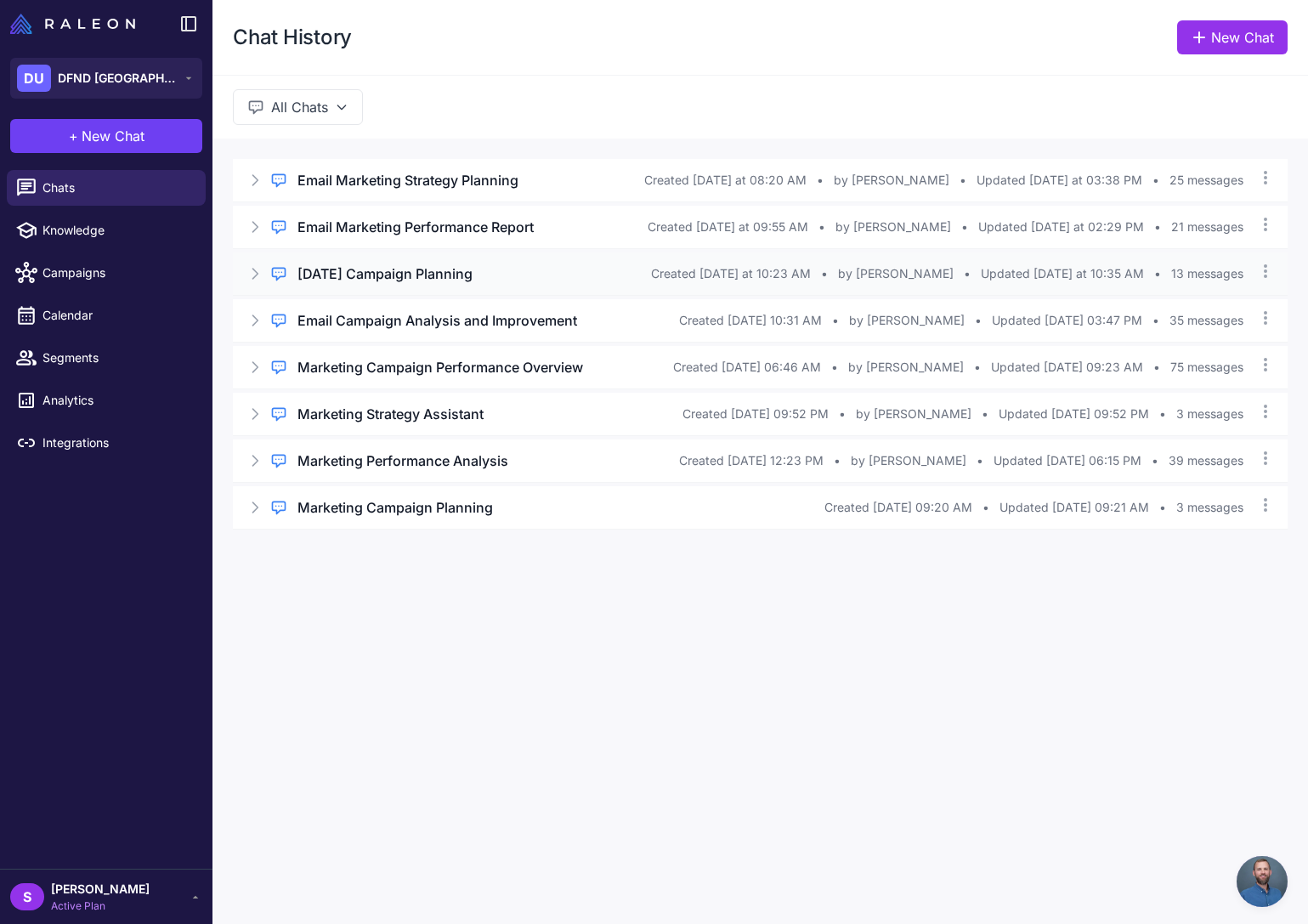
click at [440, 276] on h3 "[DATE] Campaign Planning" at bounding box center [385, 274] width 175 height 20
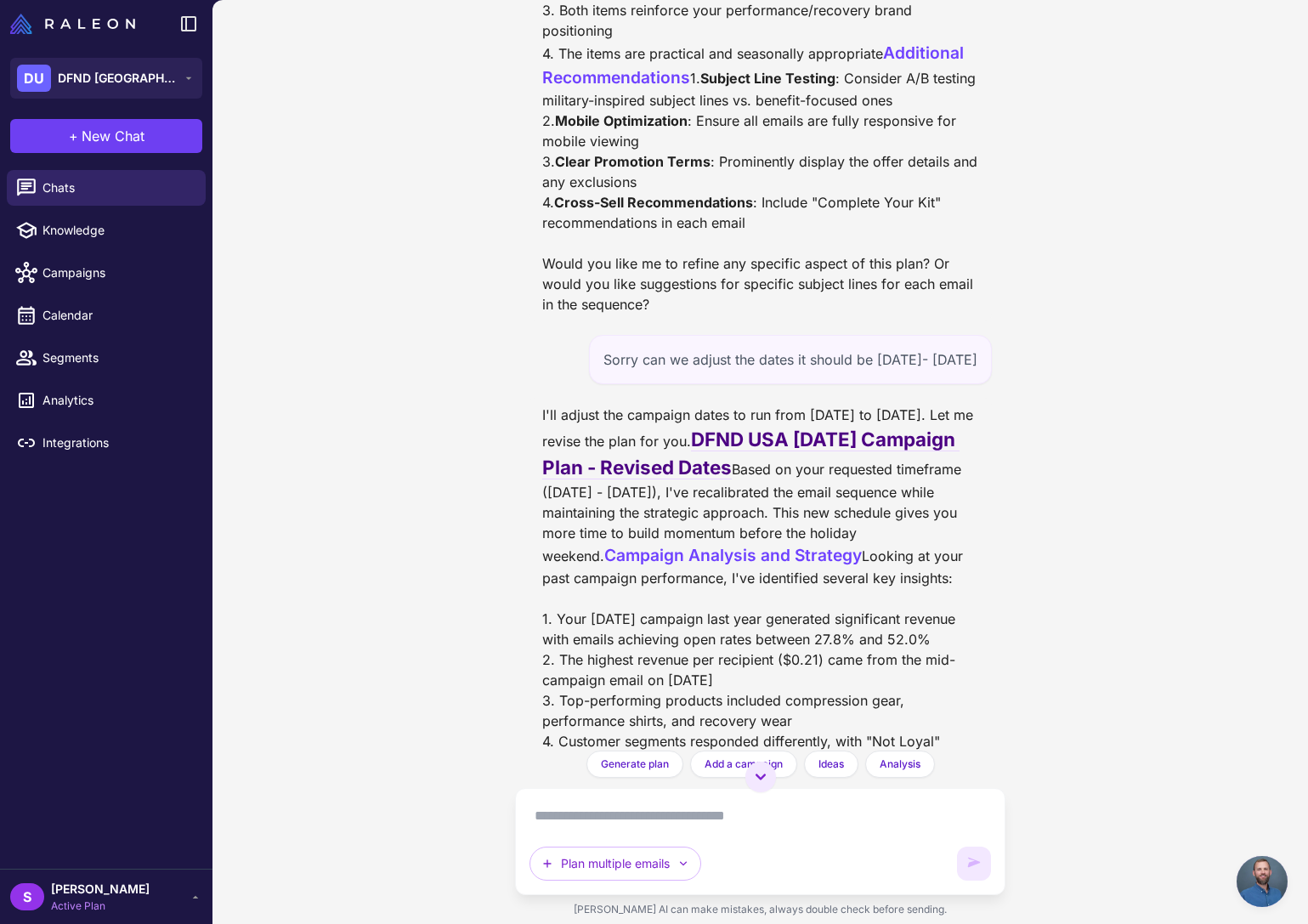
scroll to position [3569, 0]
click at [623, 837] on div "Plan multiple emails" at bounding box center [760, 841] width 461 height 78
click at [601, 864] on button "Plan multiple emails" at bounding box center [615, 864] width 172 height 34
click at [378, 657] on div "Labor Day Campaign Planning Yesterday Looking through the data from last year's…" at bounding box center [760, 462] width 1096 height 924
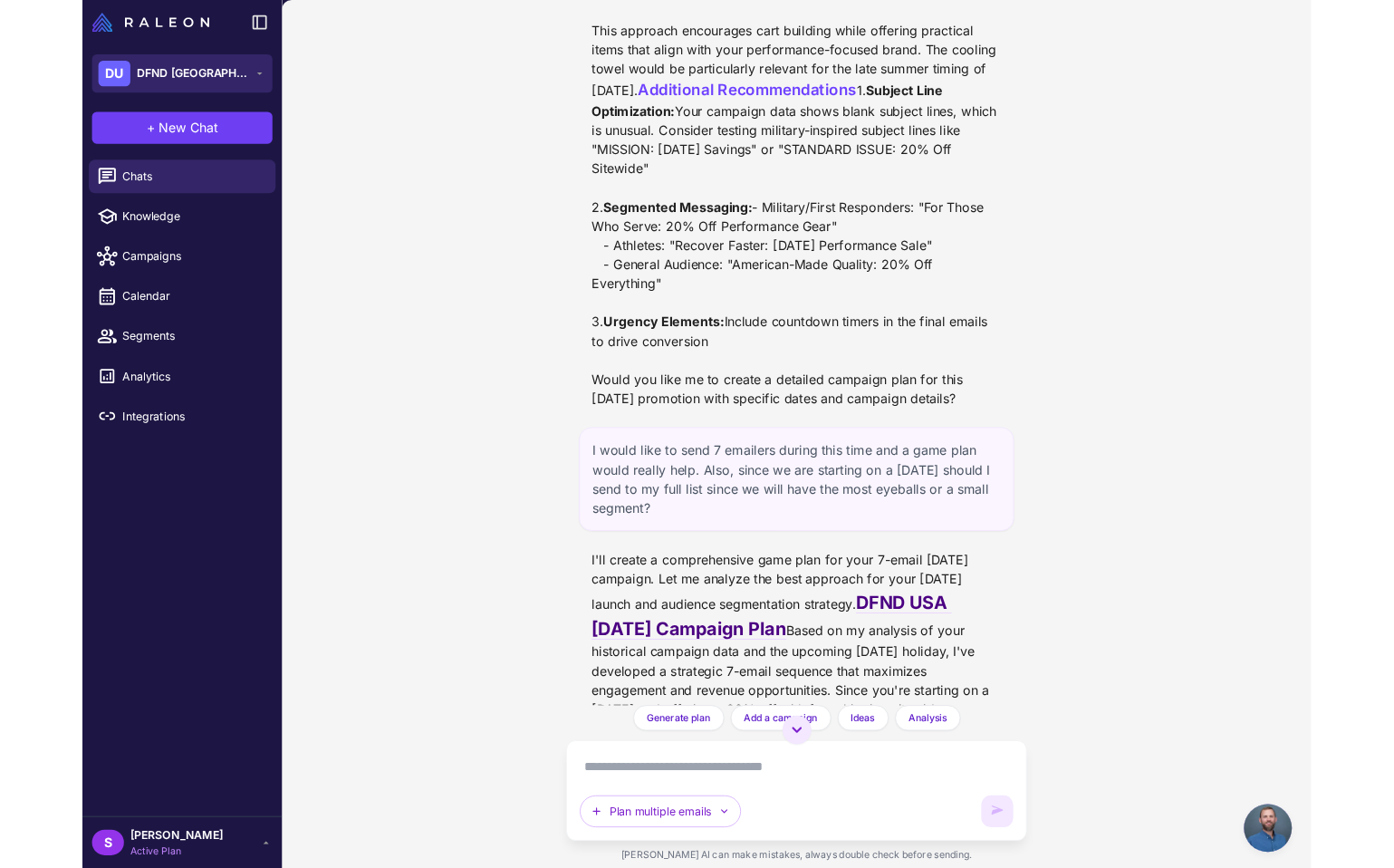
scroll to position [1165, 0]
